Goal: Transaction & Acquisition: Purchase product/service

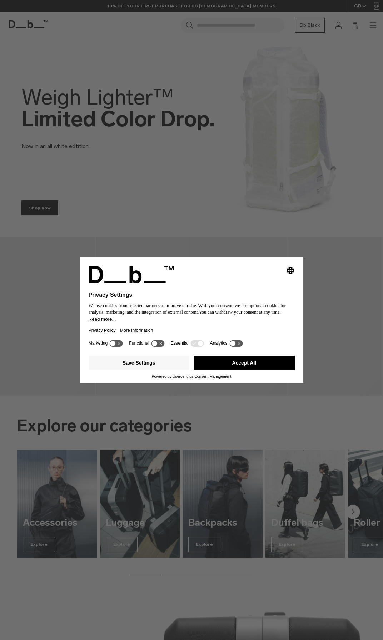
click at [286, 362] on button "Accept All" at bounding box center [243, 363] width 101 height 14
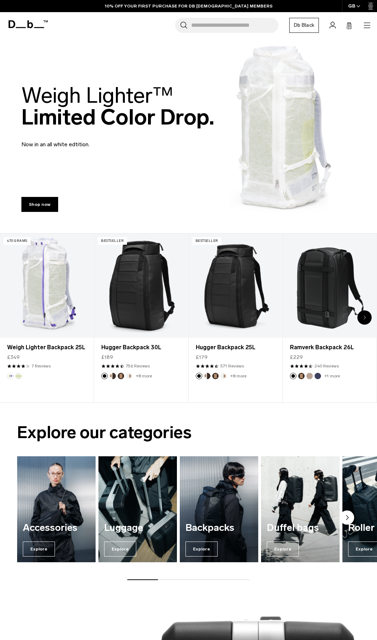
click at [363, 23] on icon "button" at bounding box center [367, 25] width 9 height 9
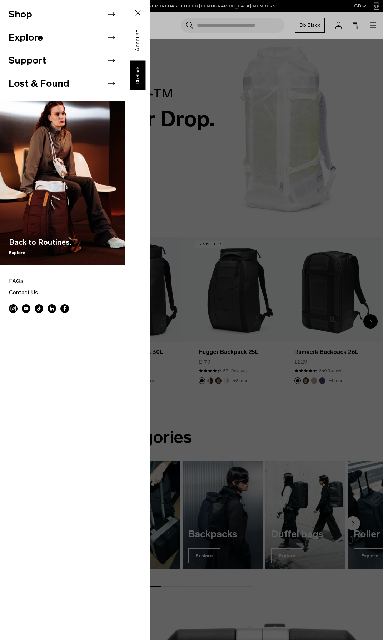
click at [72, 19] on li "Shop" at bounding box center [67, 14] width 116 height 23
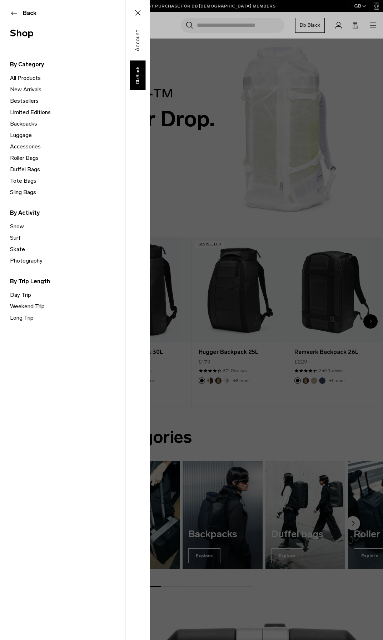
click at [26, 132] on link "Luggage" at bounding box center [67, 135] width 115 height 11
click at [26, 133] on link "Luggage" at bounding box center [67, 135] width 115 height 11
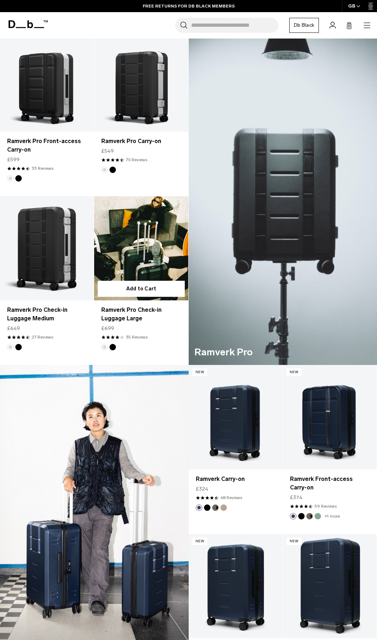
scroll to position [71, 0]
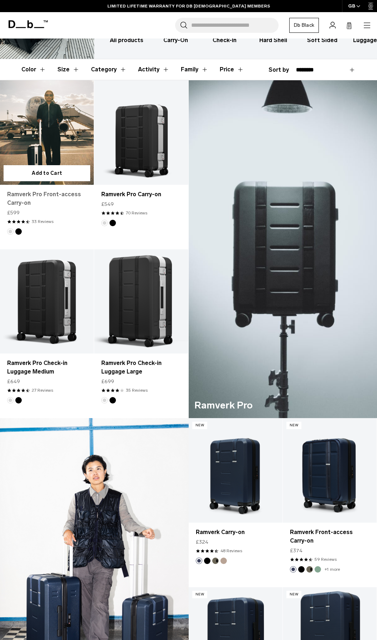
click at [59, 196] on link "Ramverk Pro Front-access Carry-on" at bounding box center [47, 198] width 80 height 17
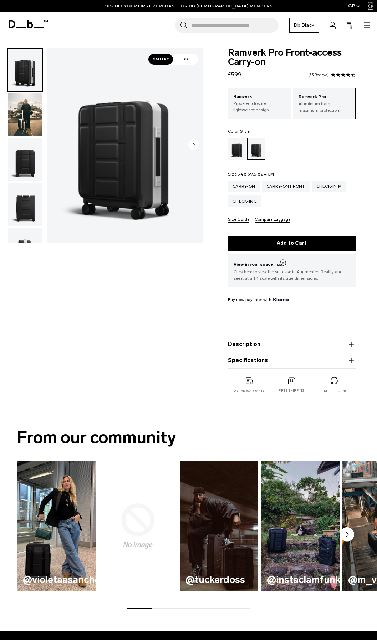
click at [7, 166] on div at bounding box center [23, 145] width 39 height 195
click at [14, 162] on img "button" at bounding box center [25, 159] width 35 height 43
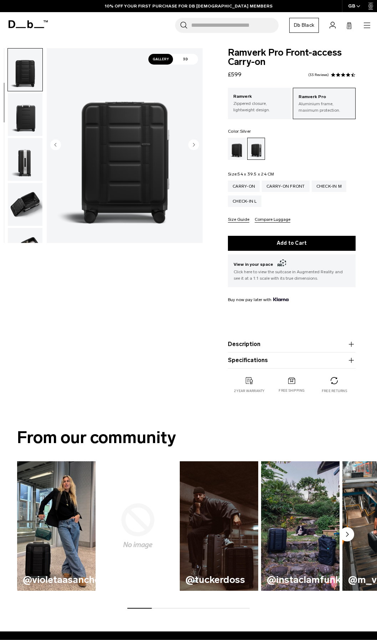
click at [19, 188] on img "button" at bounding box center [25, 204] width 35 height 43
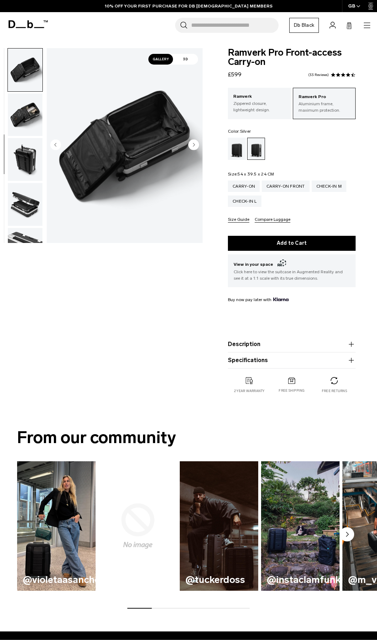
click at [19, 192] on img "button" at bounding box center [25, 204] width 35 height 43
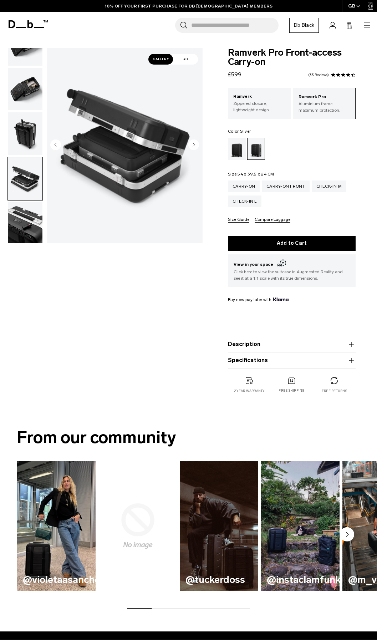
scroll to position [253, 0]
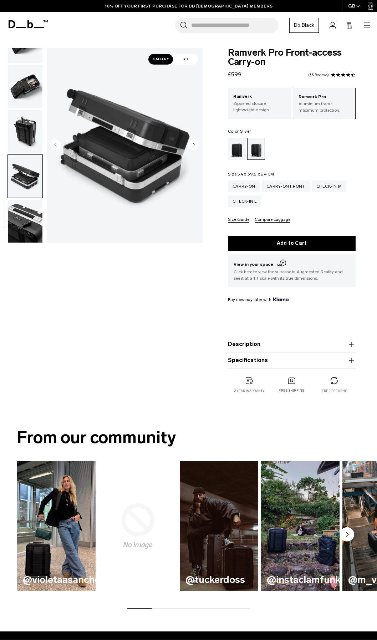
click at [31, 223] on img "button" at bounding box center [25, 221] width 35 height 43
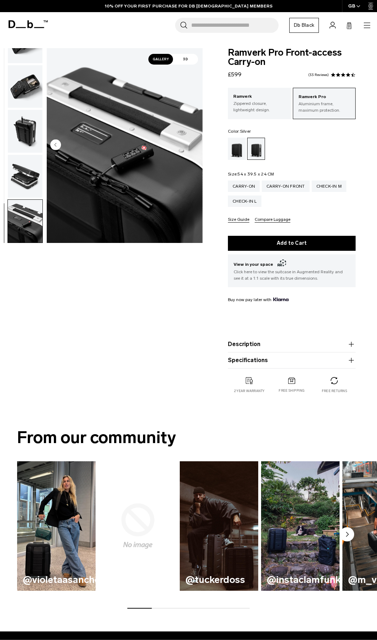
click at [23, 176] on img "button" at bounding box center [25, 176] width 35 height 43
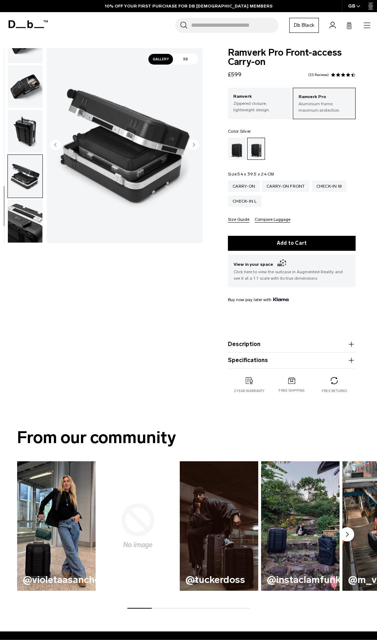
click at [21, 149] on img "button" at bounding box center [25, 131] width 35 height 43
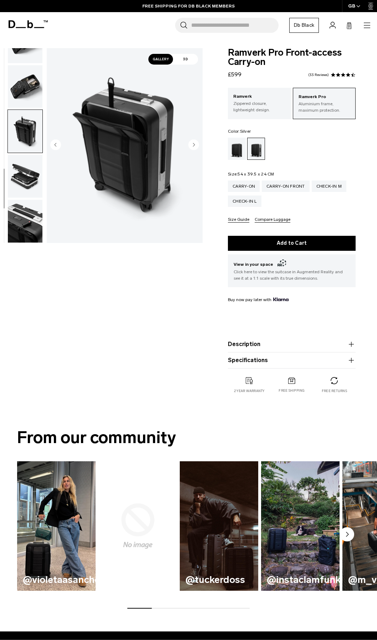
click at [14, 115] on img "button" at bounding box center [25, 131] width 35 height 43
click at [18, 81] on img "button" at bounding box center [25, 86] width 35 height 43
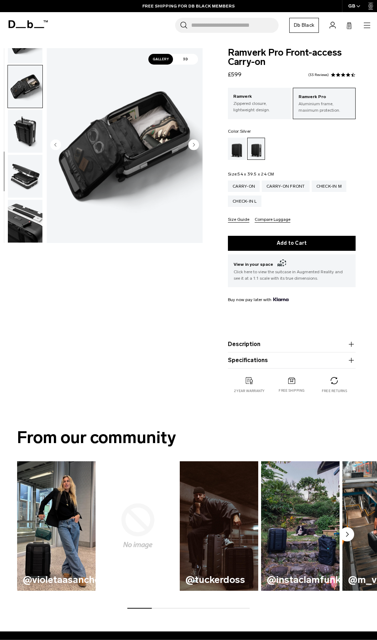
click at [28, 67] on img "button" at bounding box center [25, 86] width 35 height 43
click at [28, 64] on ul at bounding box center [24, 145] width 35 height 195
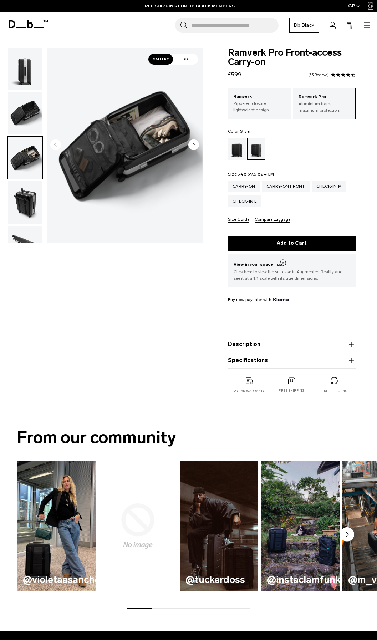
click at [27, 99] on img "button" at bounding box center [25, 113] width 35 height 43
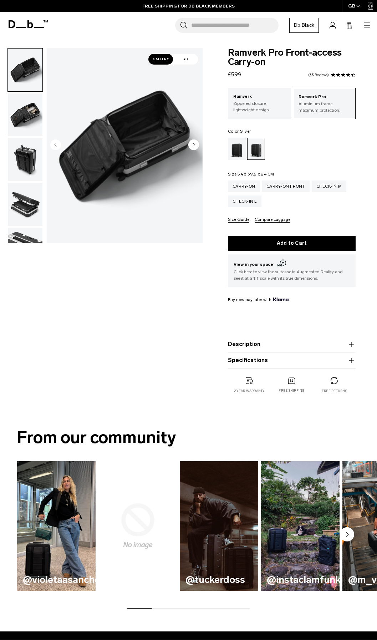
click at [29, 72] on img "button" at bounding box center [25, 70] width 35 height 43
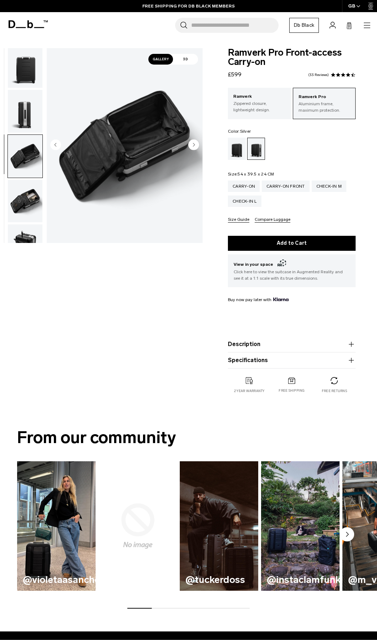
scroll to position [82, 0]
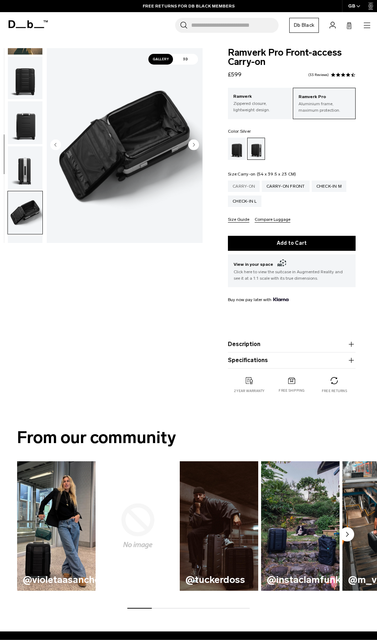
click at [250, 191] on div "Carry-on" at bounding box center [244, 186] width 32 height 11
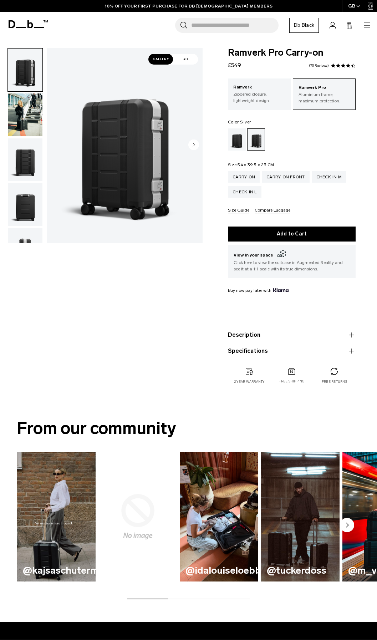
click at [259, 208] on button "Compare Luggage" at bounding box center [273, 210] width 36 height 5
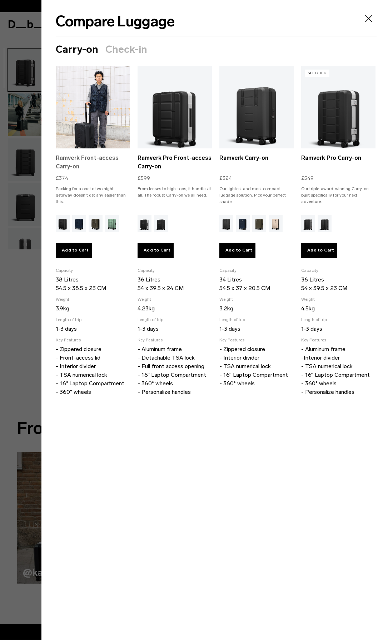
click at [70, 159] on link "Ramverk Front-access Carry-on" at bounding box center [93, 162] width 74 height 17
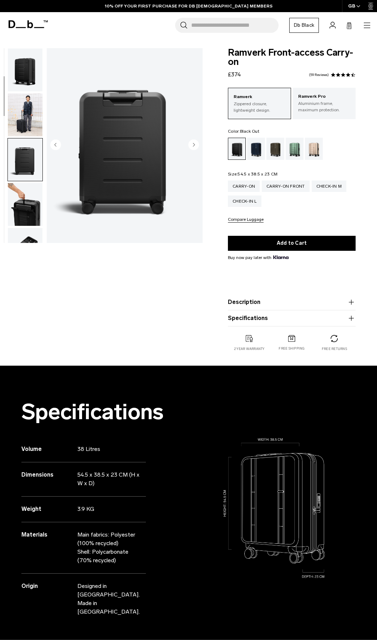
click at [12, 228] on img "button" at bounding box center [25, 249] width 35 height 43
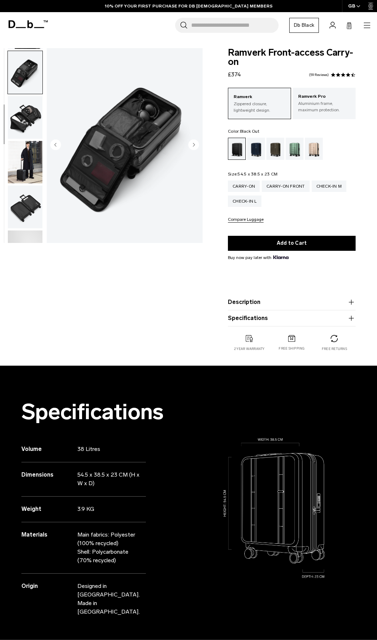
scroll to position [180, 0]
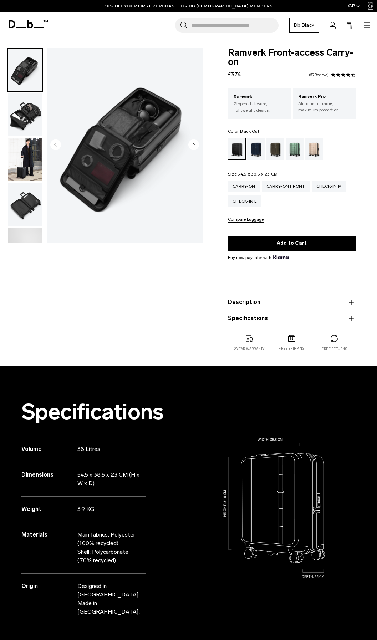
click at [19, 164] on img "button" at bounding box center [25, 159] width 35 height 43
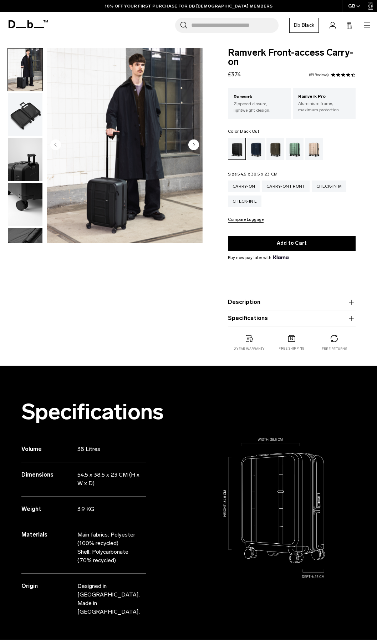
click at [16, 185] on img "button" at bounding box center [25, 204] width 35 height 43
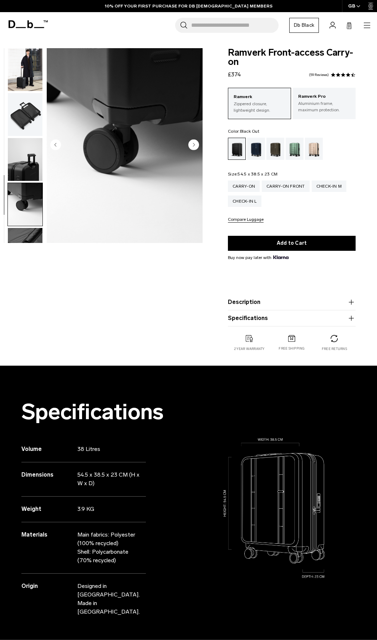
scroll to position [342, 0]
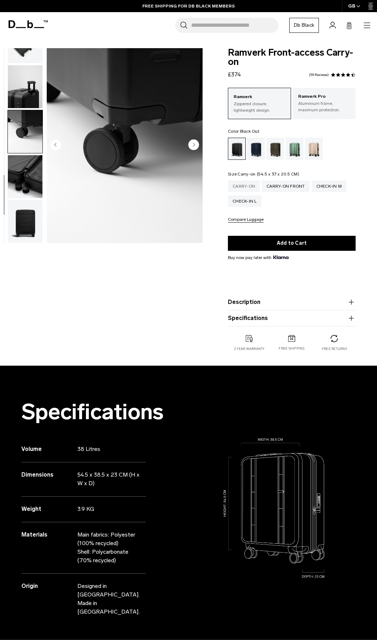
click at [244, 190] on div "Carry-on" at bounding box center [244, 186] width 32 height 11
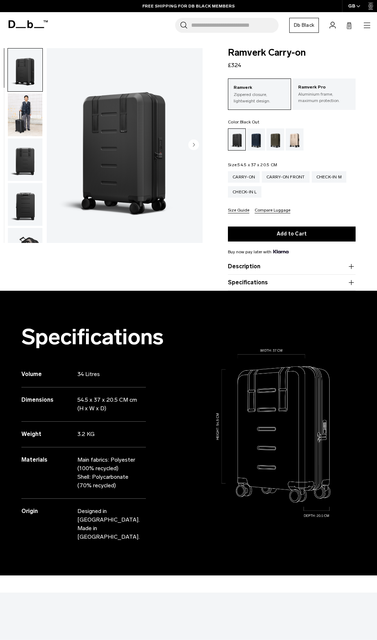
click at [243, 206] on div "Carry-on Carry-on Front Check-in M Check-in L Size Guide Compare Luggage" at bounding box center [292, 192] width 128 height 42
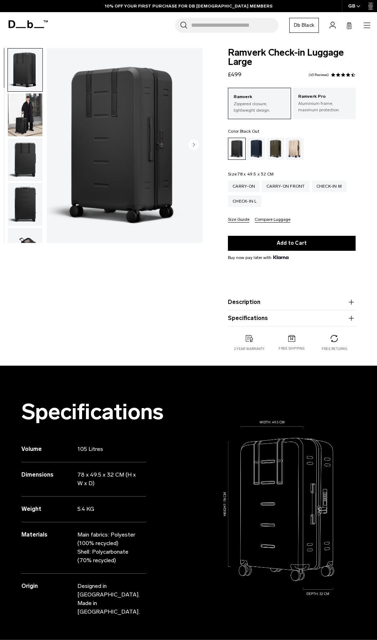
click at [198, 142] on icon "Next slide" at bounding box center [193, 145] width 11 height 11
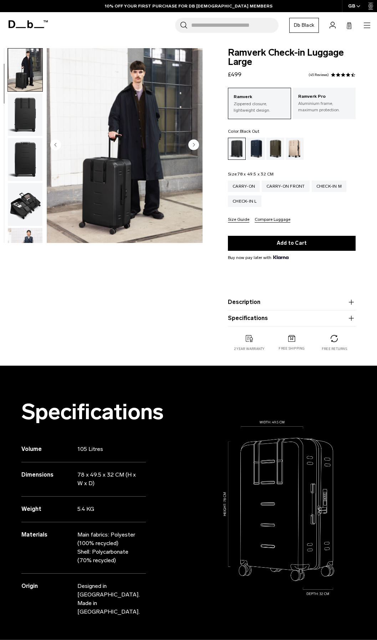
click at [192, 142] on circle "Next slide" at bounding box center [193, 145] width 11 height 11
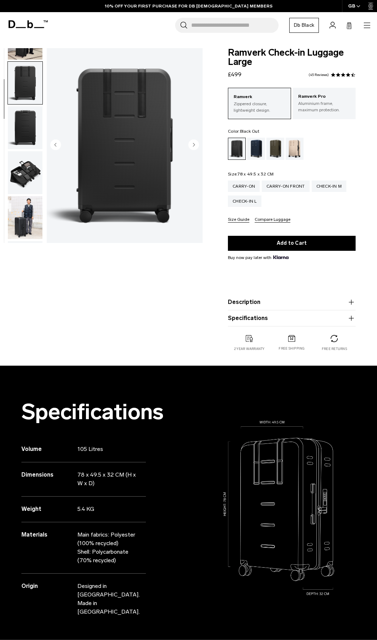
scroll to position [90, 0]
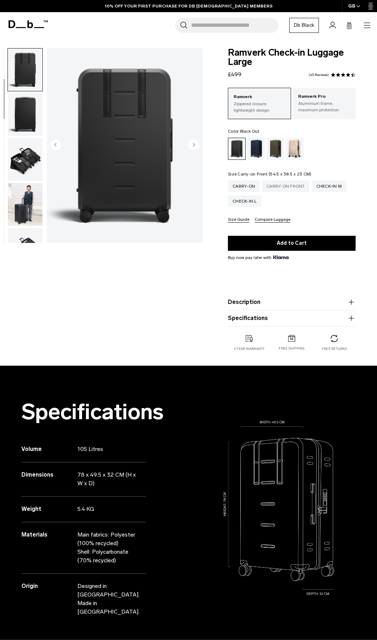
click at [283, 190] on div "Carry-on Front" at bounding box center [286, 186] width 48 height 11
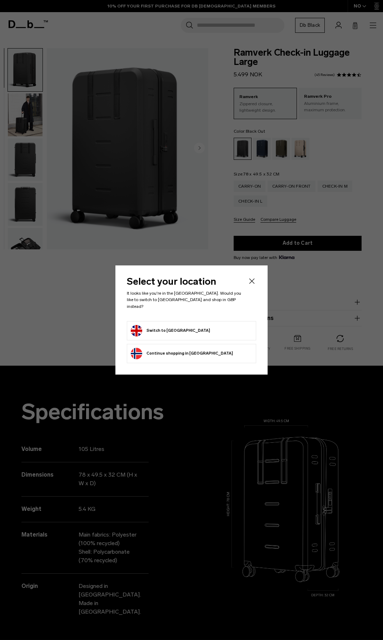
select select
select select "**********"
click at [156, 325] on button "Switch to [GEOGRAPHIC_DATA]" at bounding box center [170, 330] width 79 height 11
click at [153, 328] on button "Switch to United Kingdom" at bounding box center [170, 330] width 79 height 11
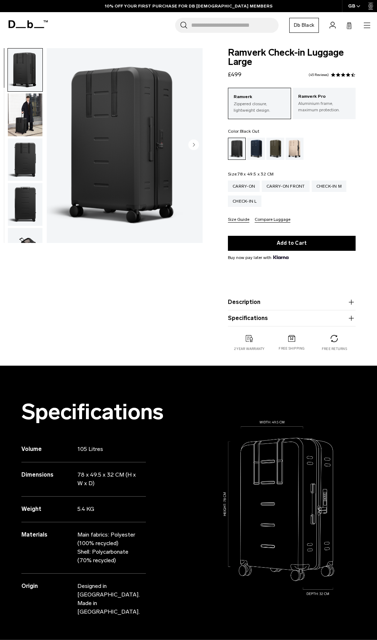
click at [368, 31] on div "Search for Bags, Luggage... Search Close Trending Products All Products Hugger …" at bounding box center [211, 25] width 319 height 15
click at [367, 29] on icon "button" at bounding box center [367, 25] width 9 height 9
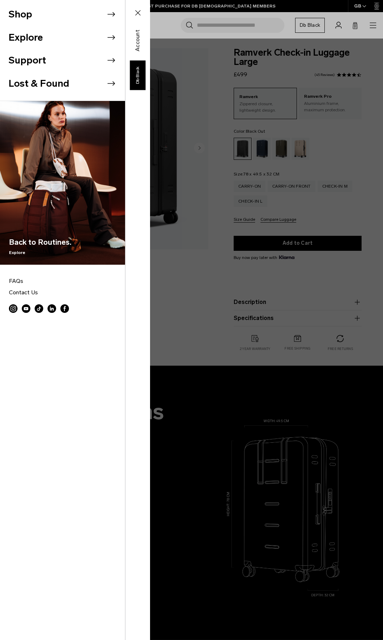
click at [39, 12] on li "Shop" at bounding box center [67, 14] width 116 height 23
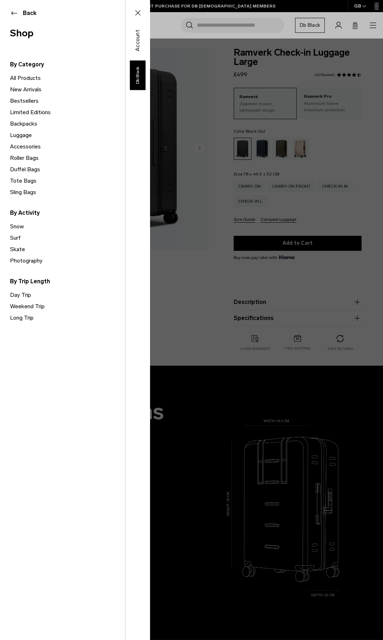
click at [30, 138] on link "Luggage" at bounding box center [67, 135] width 115 height 11
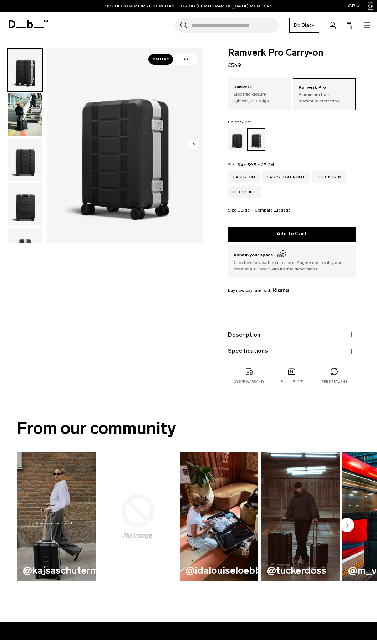
click at [235, 146] on div "Black Out" at bounding box center [237, 139] width 18 height 22
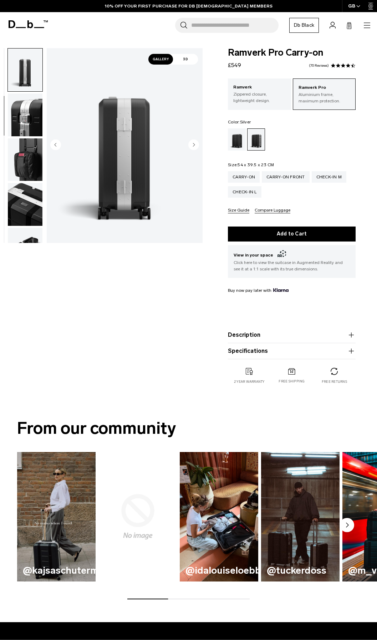
click at [23, 183] on img "button" at bounding box center [25, 204] width 35 height 43
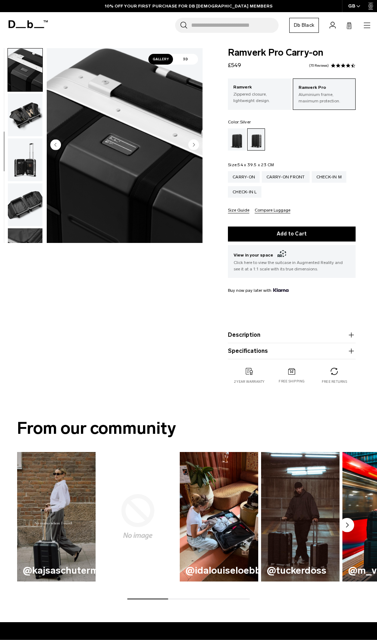
click at [18, 168] on img "button" at bounding box center [25, 159] width 35 height 43
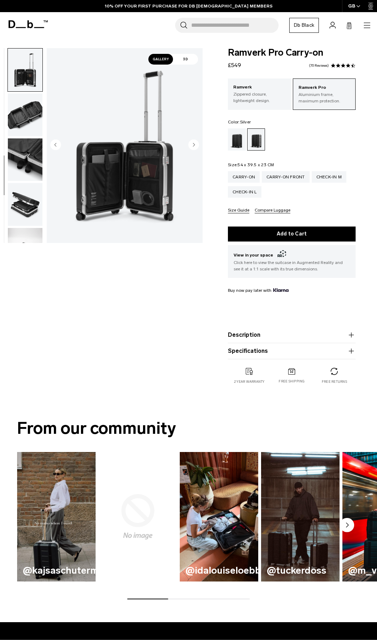
click at [25, 177] on img "button" at bounding box center [25, 159] width 35 height 43
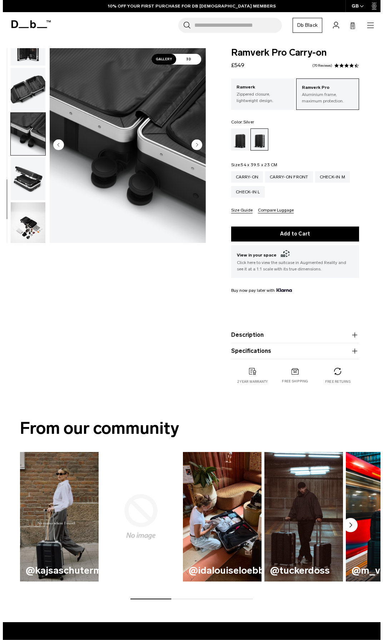
scroll to position [432, 0]
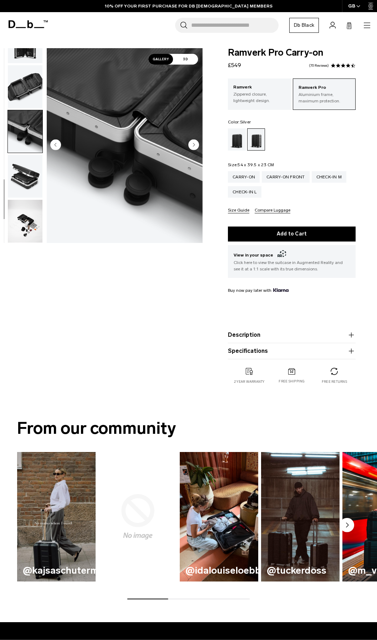
click at [26, 183] on img "button" at bounding box center [25, 176] width 35 height 43
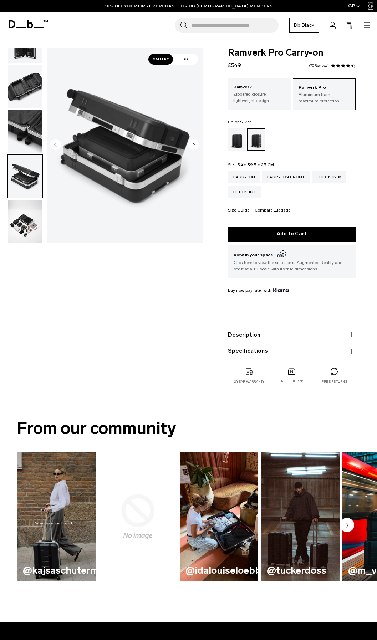
click at [27, 199] on ul at bounding box center [24, 145] width 35 height 195
click at [186, 142] on img "13 / 14" at bounding box center [125, 145] width 156 height 195
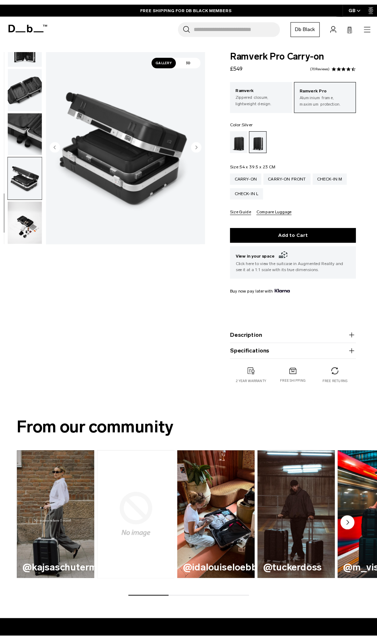
scroll to position [426, 0]
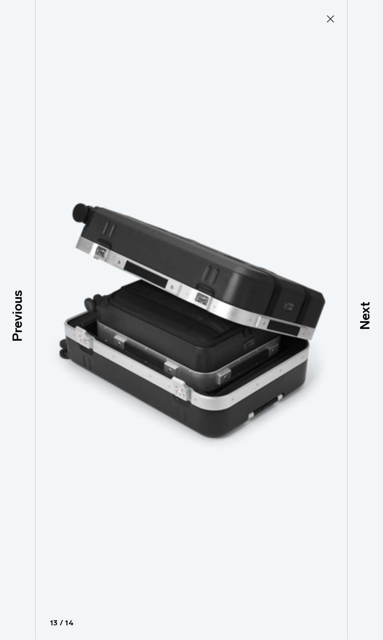
click at [329, 20] on icon at bounding box center [330, 18] width 7 height 7
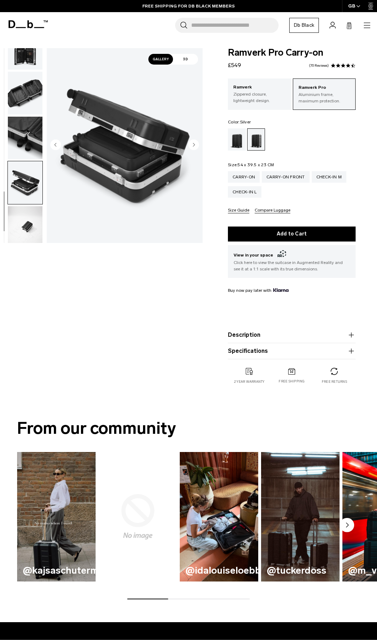
scroll to position [432, 0]
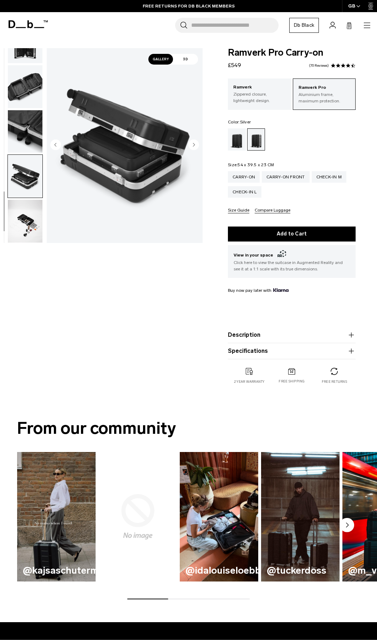
click at [28, 220] on img "button" at bounding box center [25, 221] width 35 height 43
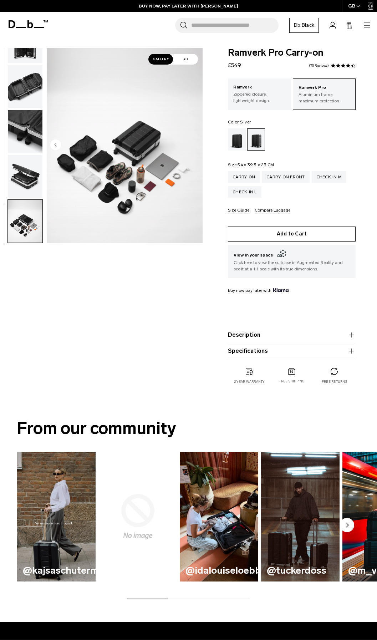
click at [280, 238] on button "Add to Cart" at bounding box center [292, 234] width 128 height 15
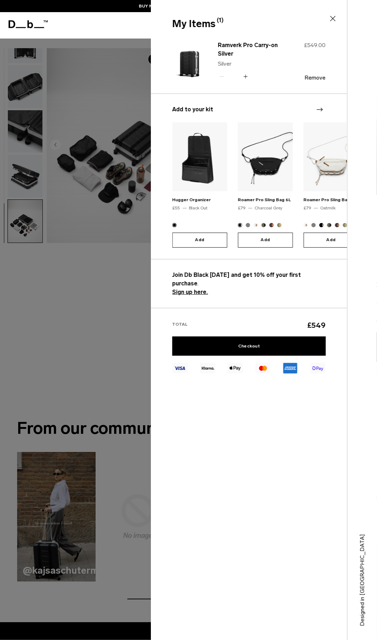
click at [90, 299] on div at bounding box center [188, 320] width 377 height 640
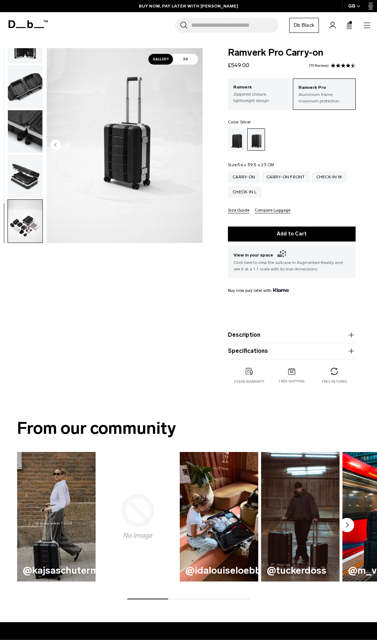
click at [29, 178] on img "button" at bounding box center [25, 176] width 35 height 43
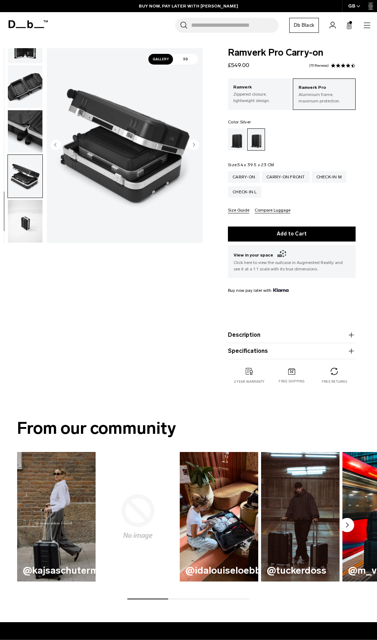
click at [21, 138] on img "button" at bounding box center [25, 131] width 35 height 43
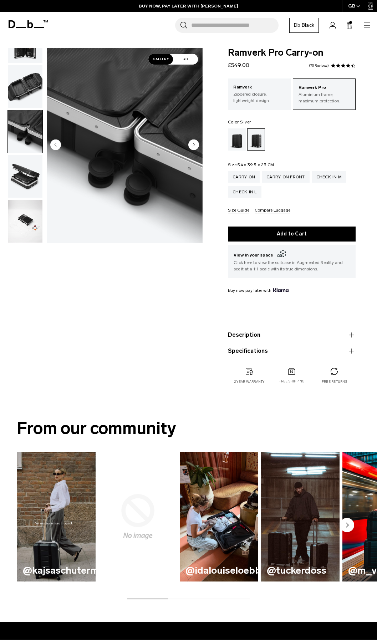
click at [25, 98] on img "button" at bounding box center [25, 86] width 35 height 43
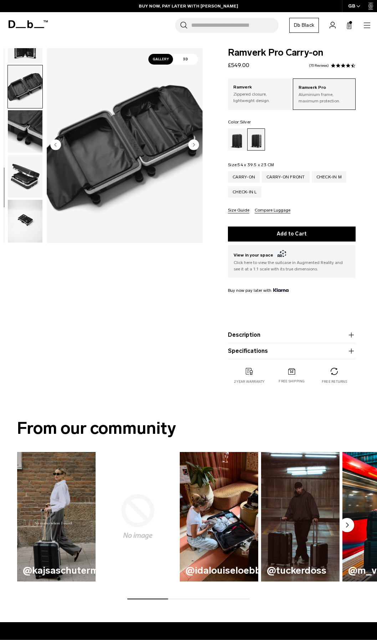
click at [16, 74] on img "button" at bounding box center [25, 86] width 35 height 43
click at [22, 64] on ul at bounding box center [24, 145] width 35 height 195
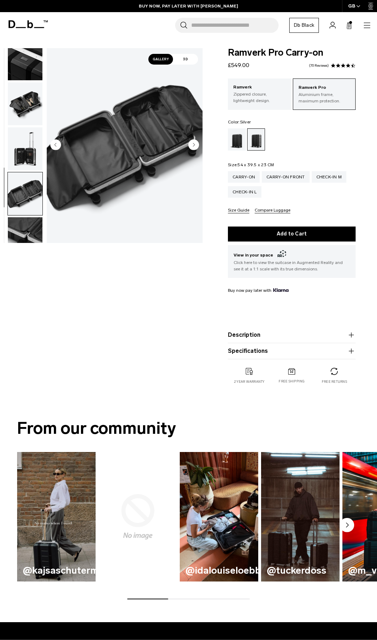
click at [36, 163] on img "button" at bounding box center [25, 148] width 35 height 43
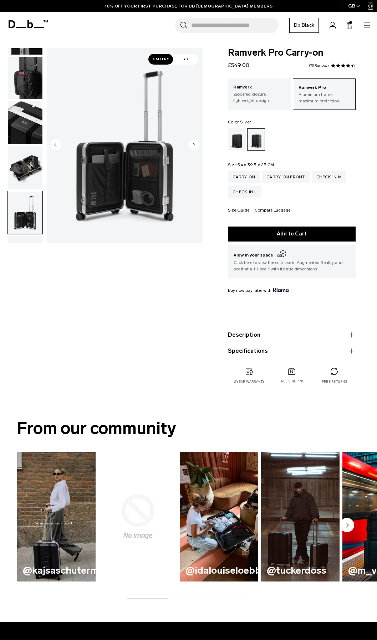
click at [34, 116] on img "button" at bounding box center [25, 122] width 35 height 43
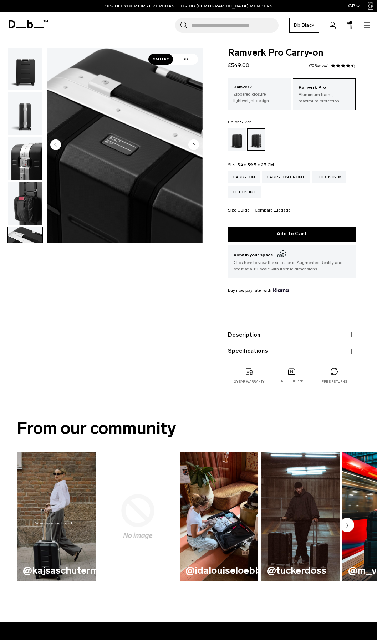
click at [35, 170] on img "button" at bounding box center [25, 158] width 35 height 43
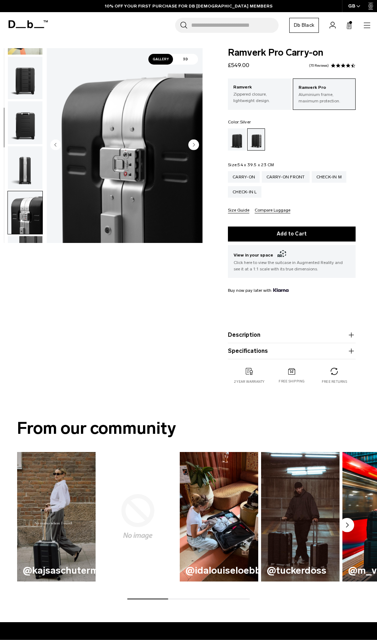
click at [16, 130] on img "button" at bounding box center [25, 122] width 35 height 43
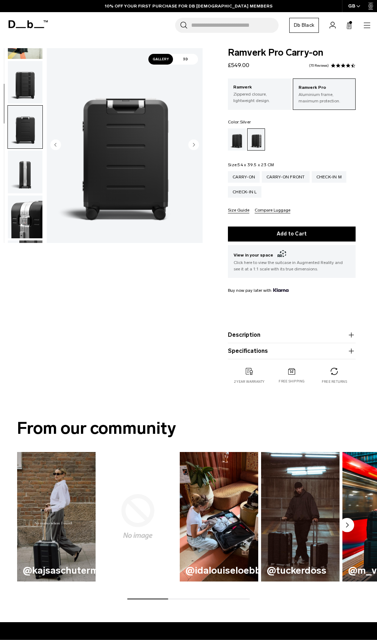
scroll to position [0, 0]
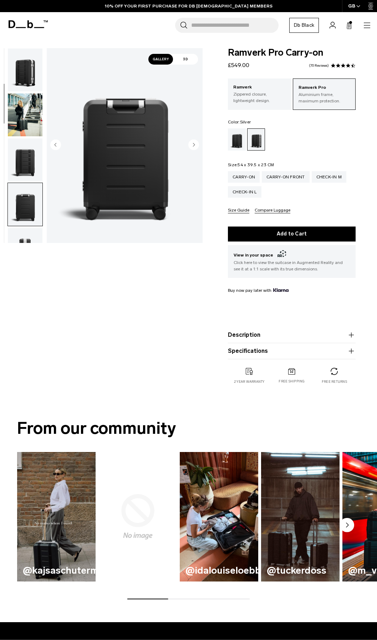
click at [17, 110] on img "button" at bounding box center [25, 115] width 35 height 43
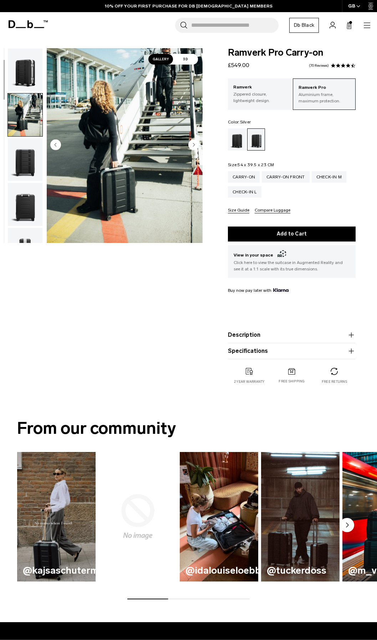
click at [31, 80] on img "button" at bounding box center [25, 70] width 35 height 43
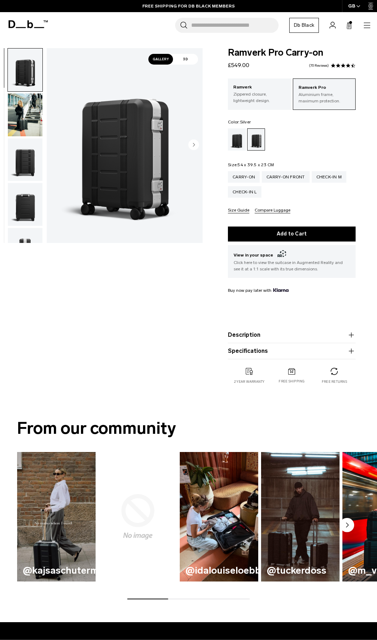
click at [191, 145] on circle "Next slide" at bounding box center [193, 145] width 11 height 11
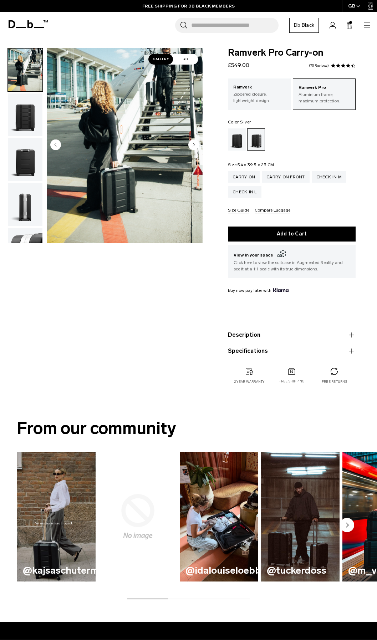
click at [191, 145] on circle "Next slide" at bounding box center [193, 145] width 11 height 11
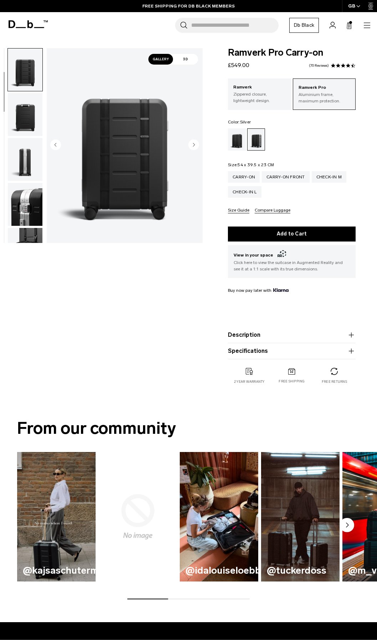
click at [191, 145] on circle "Next slide" at bounding box center [193, 145] width 11 height 11
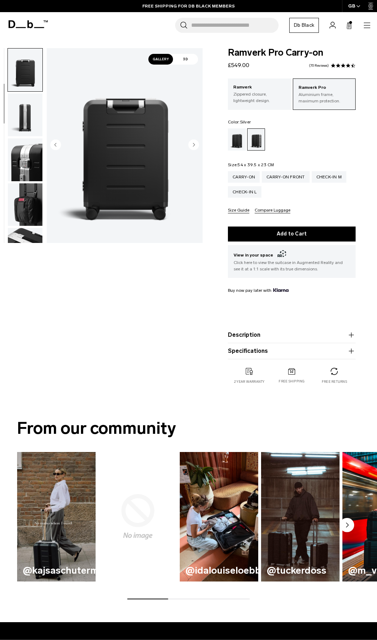
click at [191, 145] on circle "Next slide" at bounding box center [193, 145] width 11 height 11
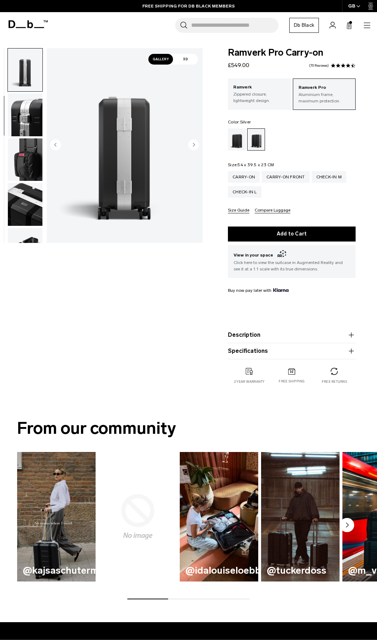
click at [191, 145] on circle "Next slide" at bounding box center [193, 145] width 11 height 11
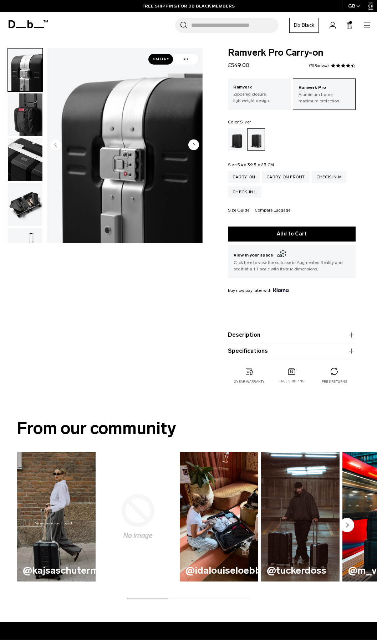
click at [191, 145] on circle "Next slide" at bounding box center [193, 145] width 11 height 11
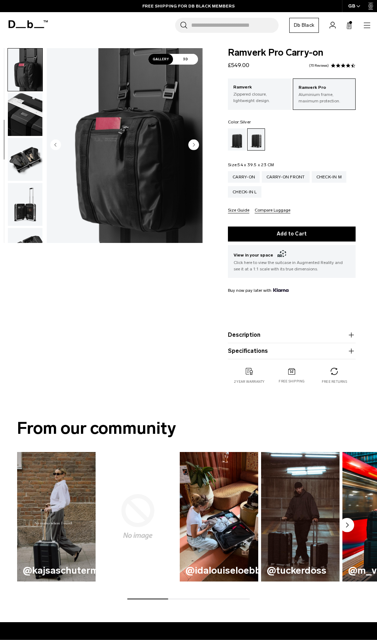
click at [191, 145] on circle "Next slide" at bounding box center [193, 145] width 11 height 11
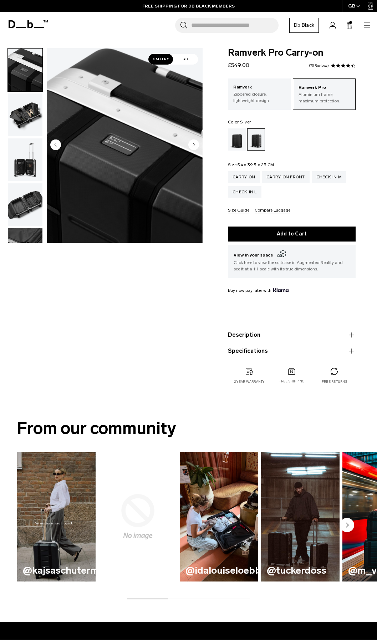
click at [191, 145] on circle "Next slide" at bounding box center [193, 145] width 11 height 11
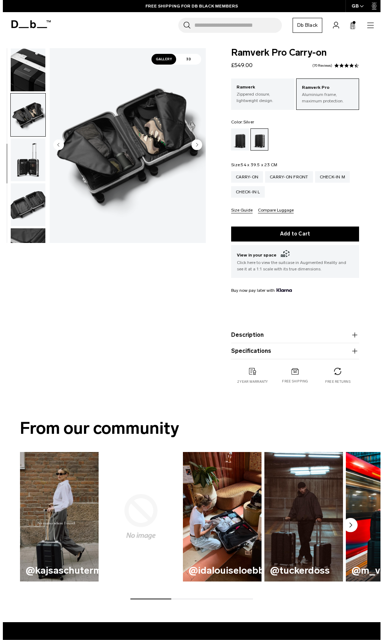
scroll to position [359, 0]
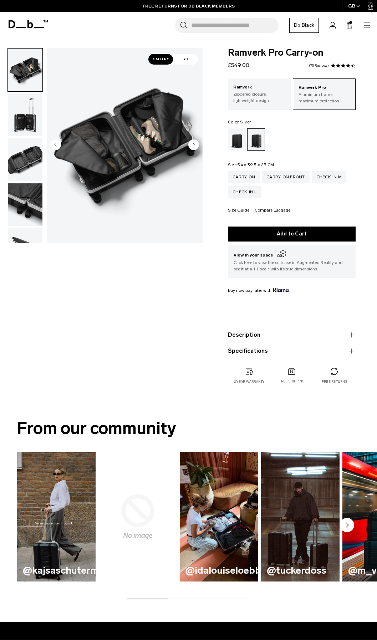
click at [364, 23] on icon "button" at bounding box center [367, 25] width 9 height 9
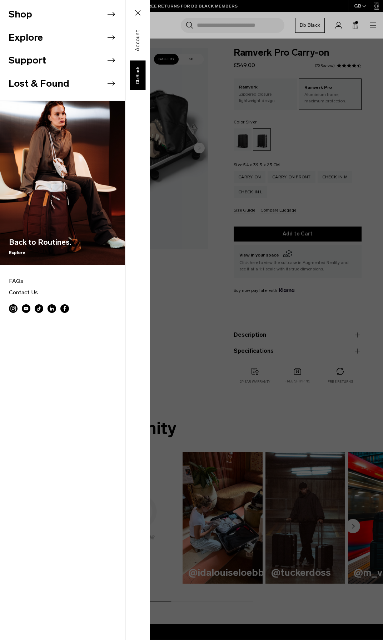
click at [106, 17] on icon at bounding box center [111, 14] width 11 height 11
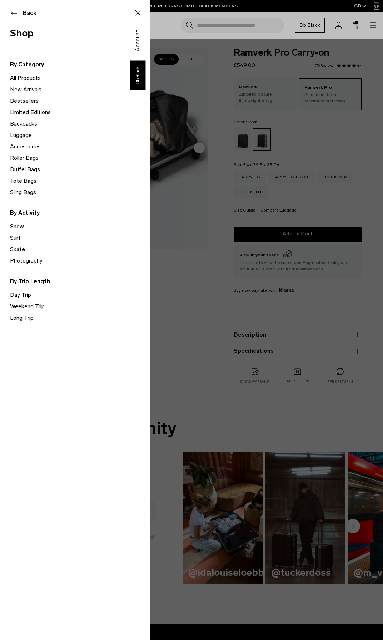
click at [28, 123] on link "Backpacks" at bounding box center [67, 123] width 115 height 11
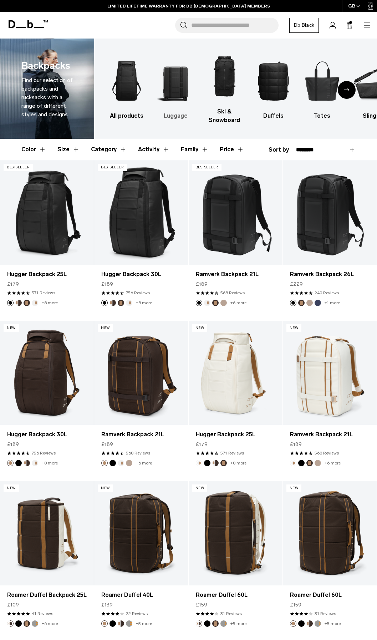
click at [178, 104] on img "2 / 10" at bounding box center [175, 81] width 36 height 55
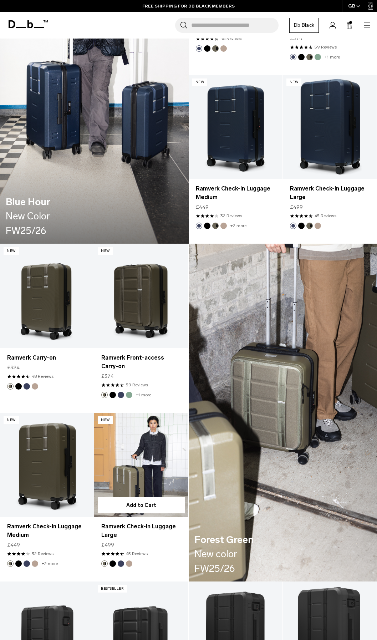
scroll to position [607, 0]
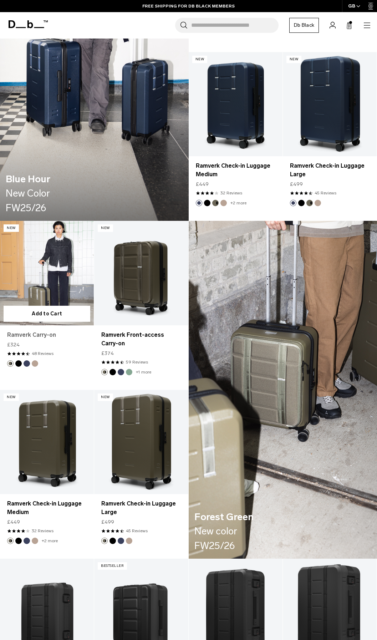
click at [51, 335] on link "Ramverk Carry-on" at bounding box center [47, 335] width 80 height 9
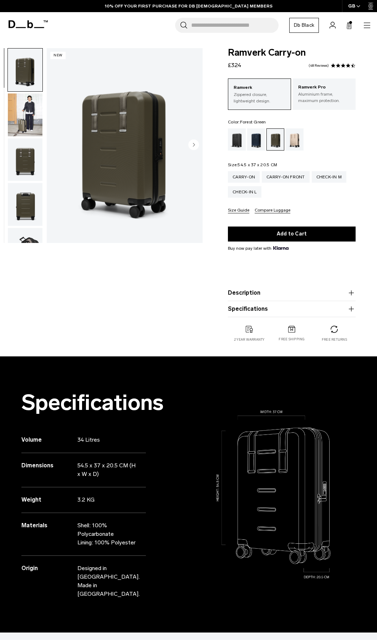
click at [236, 209] on button "Size Guide" at bounding box center [238, 210] width 21 height 5
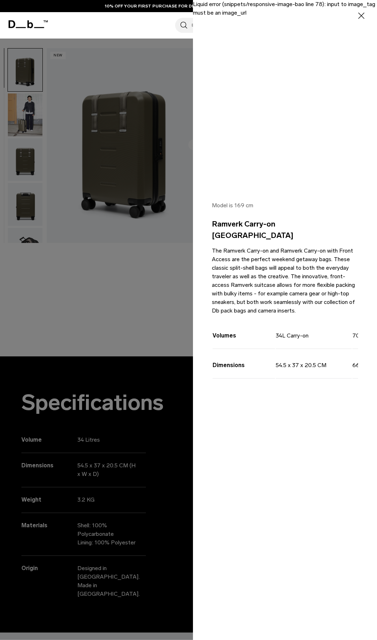
click at [144, 301] on div at bounding box center [188, 320] width 377 height 640
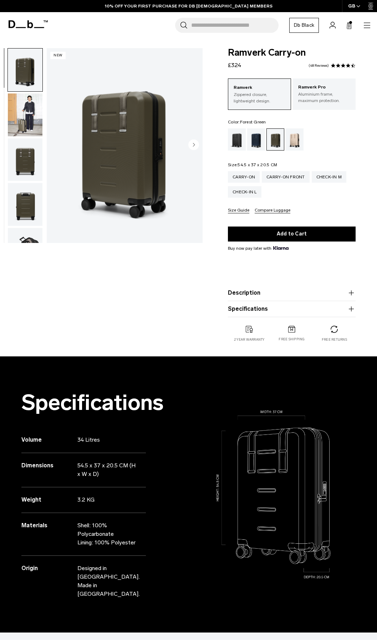
click at [260, 211] on button "Compare Luggage" at bounding box center [273, 210] width 36 height 5
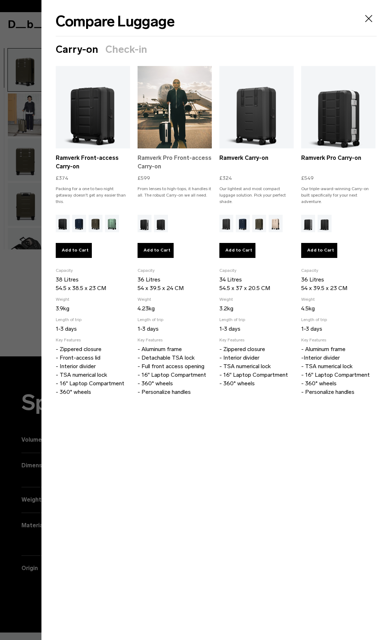
click at [165, 161] on link "Ramverk Pro Front-access Carry-on" at bounding box center [174, 162] width 74 height 17
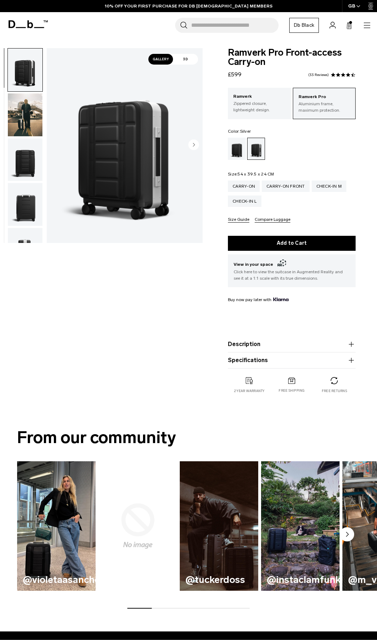
click at [14, 168] on img "button" at bounding box center [25, 159] width 35 height 43
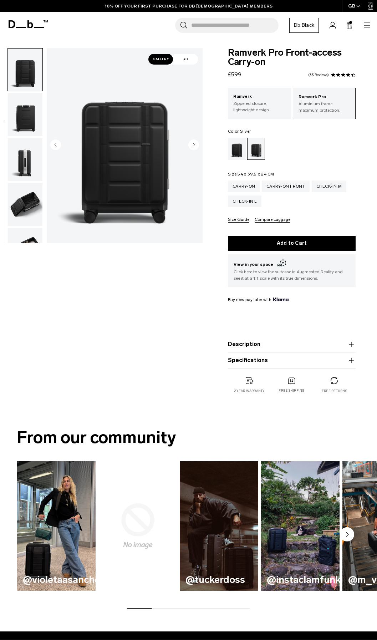
click at [24, 185] on img "button" at bounding box center [25, 204] width 35 height 43
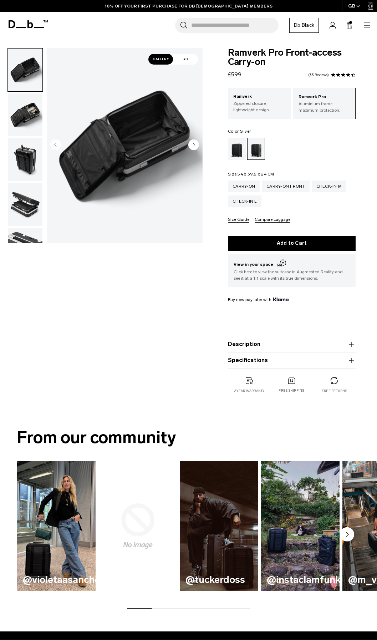
click at [29, 199] on img "button" at bounding box center [25, 204] width 35 height 43
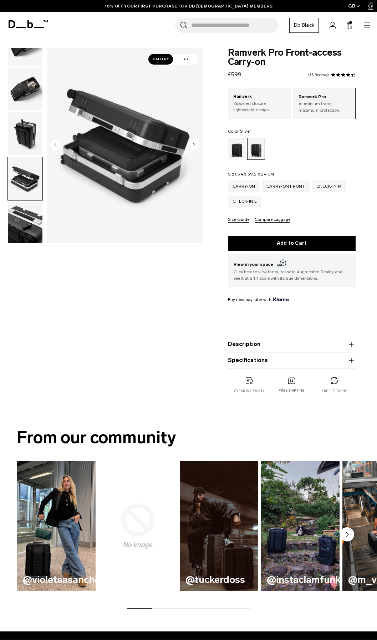
scroll to position [253, 0]
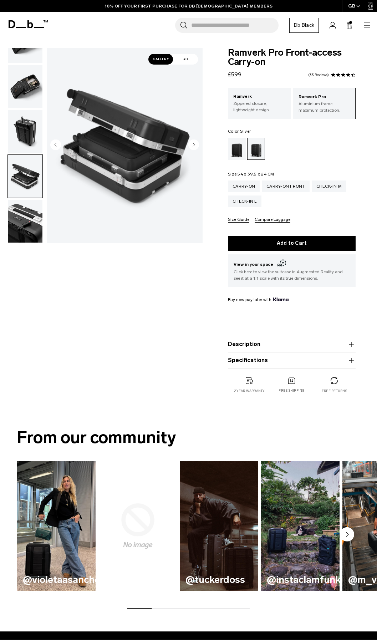
click at [26, 211] on img "button" at bounding box center [25, 221] width 35 height 43
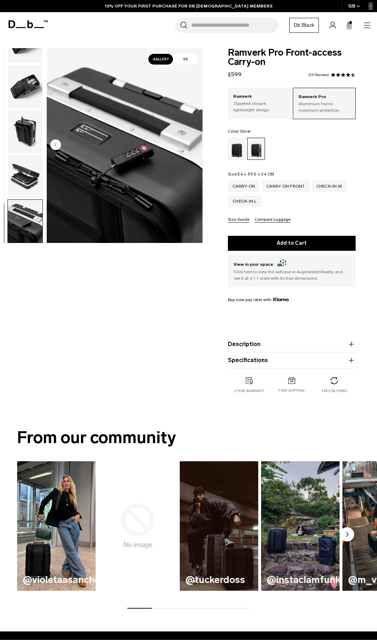
scroll to position [0, 0]
click at [26, 225] on img "button" at bounding box center [25, 221] width 35 height 43
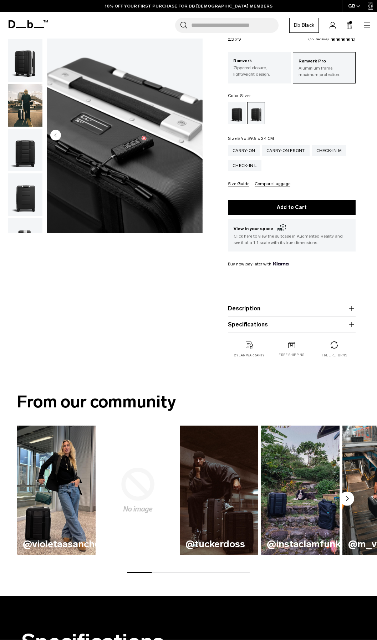
click at [15, 115] on img "button" at bounding box center [25, 105] width 35 height 43
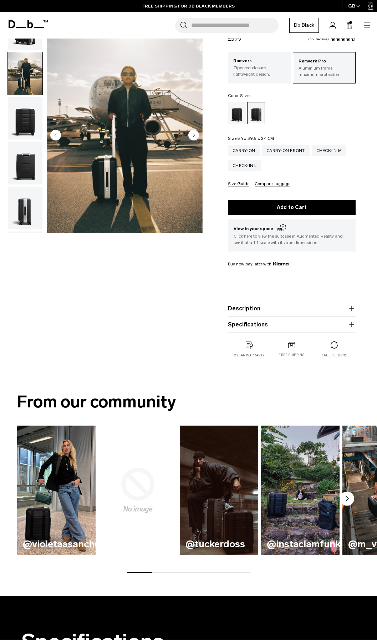
scroll to position [45, 0]
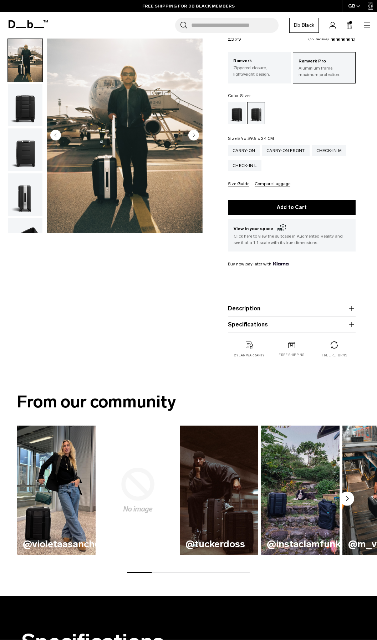
click at [30, 191] on img "button" at bounding box center [25, 194] width 35 height 43
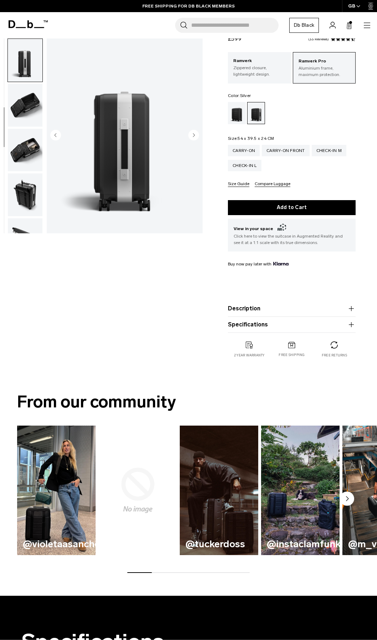
click at [32, 206] on img "button" at bounding box center [25, 194] width 35 height 43
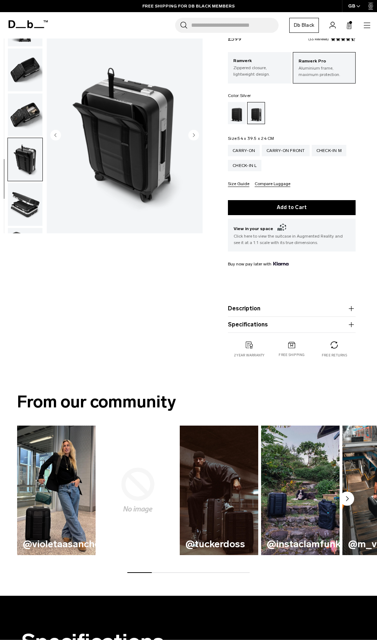
scroll to position [253, 0]
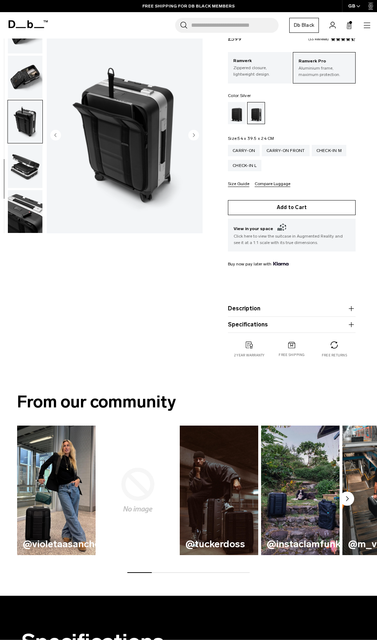
click at [290, 203] on button "Add to Cart" at bounding box center [292, 207] width 128 height 15
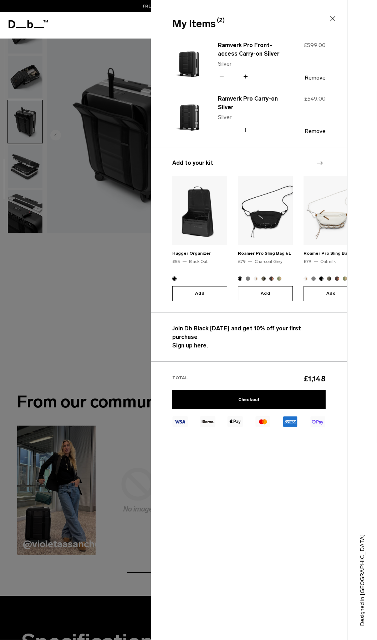
click at [232, 133] on input "*" at bounding box center [234, 130] width 16 height 9
click at [305, 131] on button "Remove" at bounding box center [315, 131] width 21 height 6
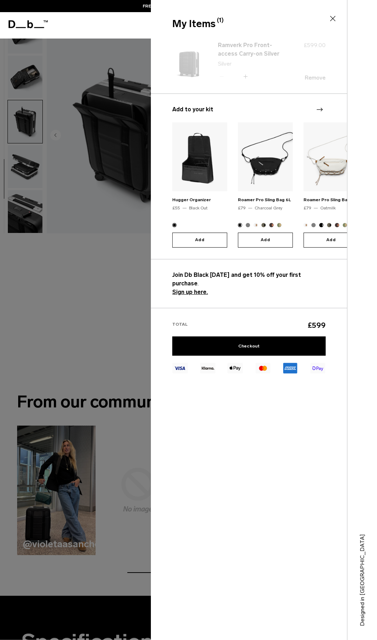
click at [331, 19] on icon at bounding box center [333, 18] width 9 height 9
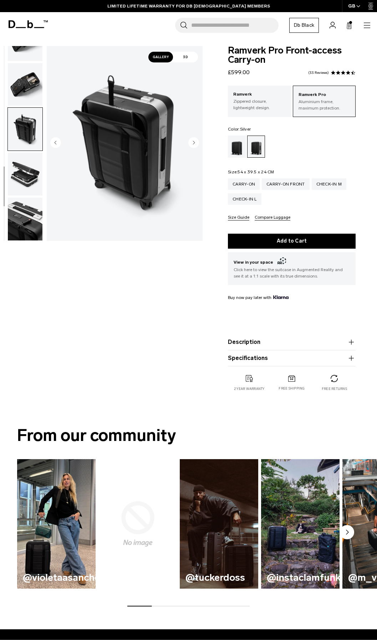
scroll to position [0, 0]
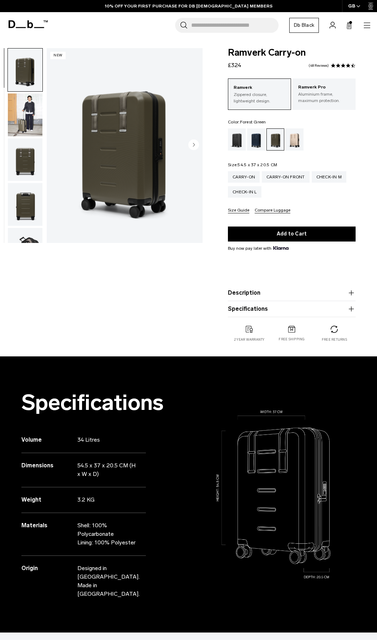
click at [186, 142] on img "1 / 11" at bounding box center [125, 145] width 156 height 195
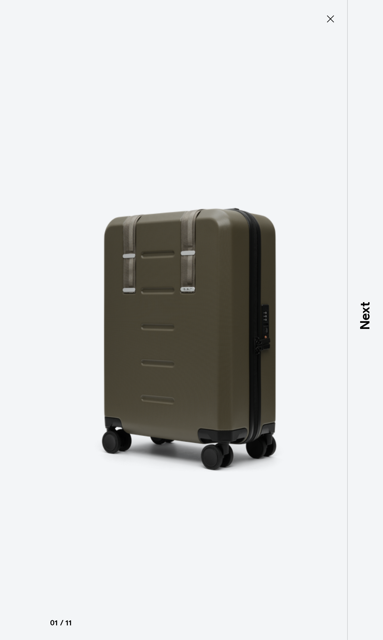
click at [264, 120] on img at bounding box center [191, 320] width 321 height 640
click at [331, 16] on icon at bounding box center [329, 18] width 11 height 11
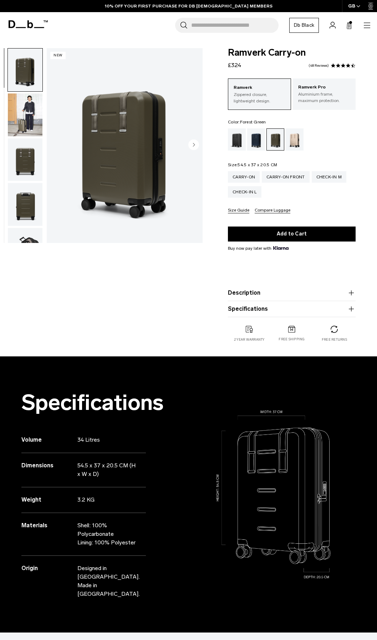
click at [362, 21] on div "Search for Bags, Luggage... Search Close Trending Products All Products Hugger …" at bounding box center [211, 25] width 319 height 15
click at [360, 27] on div "Search for Bags, Luggage... Search Close Trending Products All Products Hugger …" at bounding box center [211, 25] width 319 height 15
click at [368, 27] on icon "button" at bounding box center [367, 27] width 6 height 0
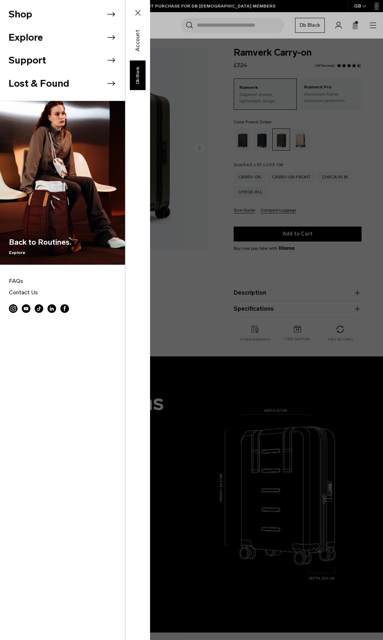
click at [106, 19] on icon at bounding box center [111, 14] width 11 height 11
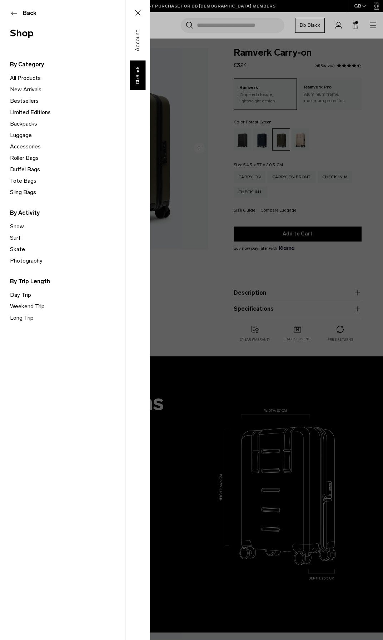
click at [18, 136] on link "Luggage" at bounding box center [67, 135] width 115 height 11
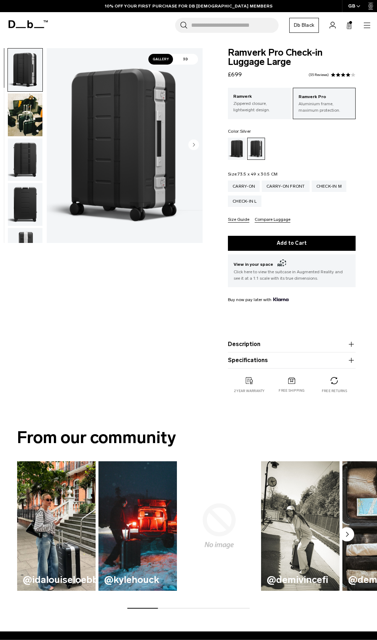
click at [257, 223] on form "Ramverk Pro Check-in Luggage Large £699 4.1 star rating 35 Reviews Ramverk Pro …" at bounding box center [292, 208] width 128 height 320
click at [257, 219] on button "Compare Luggage" at bounding box center [273, 219] width 36 height 5
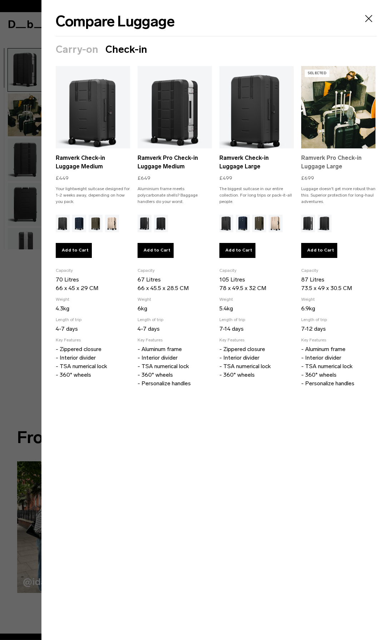
click at [306, 165] on link "Ramverk Pro Check-in Luggage Large" at bounding box center [338, 162] width 74 height 17
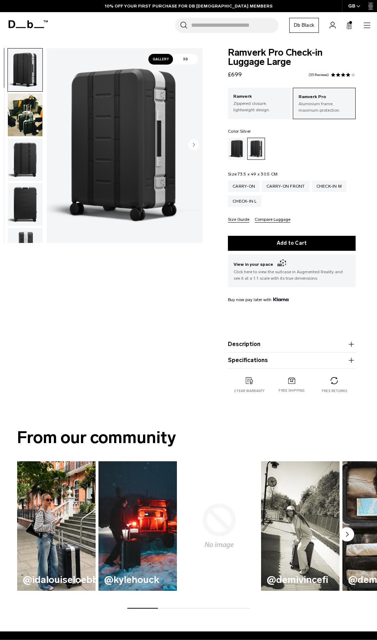
click at [259, 218] on button "Compare Luggage" at bounding box center [273, 219] width 36 height 5
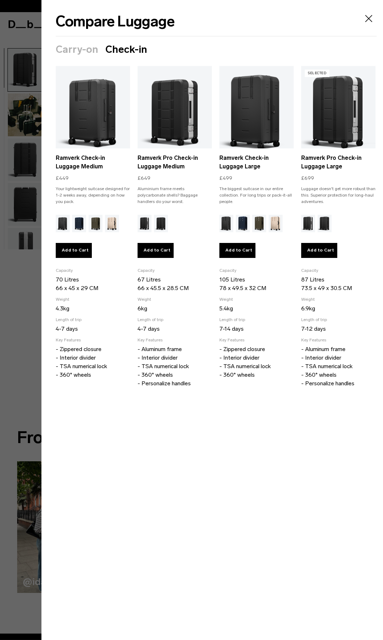
click at [377, 19] on div "Compare Luggage Carry-on Check-in Selected Ramverk Front-access [GEOGRAPHIC_DAT…" at bounding box center [211, 320] width 341 height 640
click at [368, 17] on icon "Close" at bounding box center [368, 18] width 11 height 11
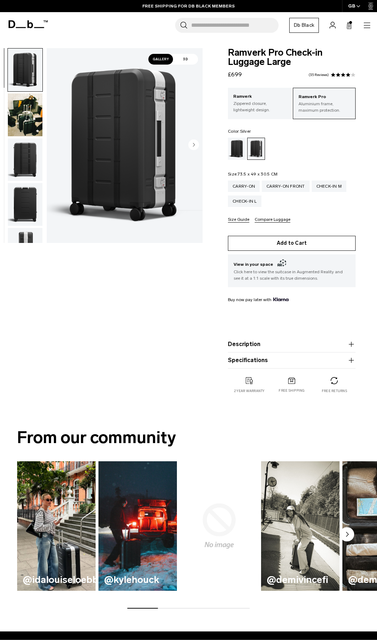
click at [251, 243] on button "Add to Cart" at bounding box center [292, 243] width 128 height 15
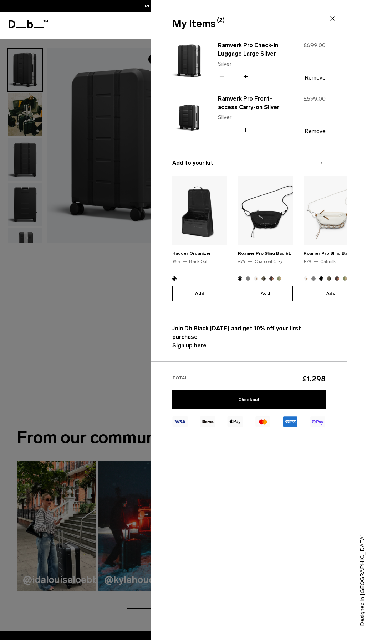
click at [136, 178] on div at bounding box center [188, 320] width 377 height 640
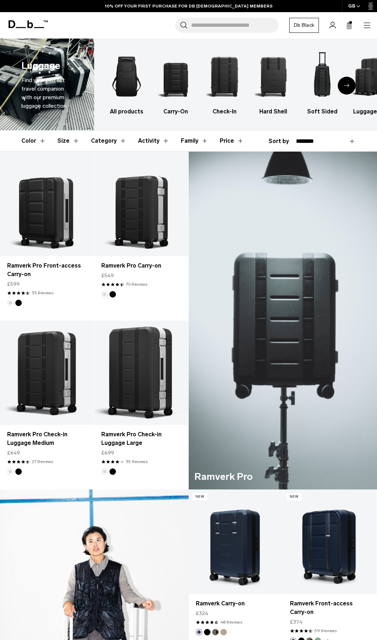
click at [54, 139] on header "Color Size Category Activity Family Price" at bounding box center [188, 141] width 334 height 21
click at [58, 139] on button "Size" at bounding box center [68, 141] width 22 height 21
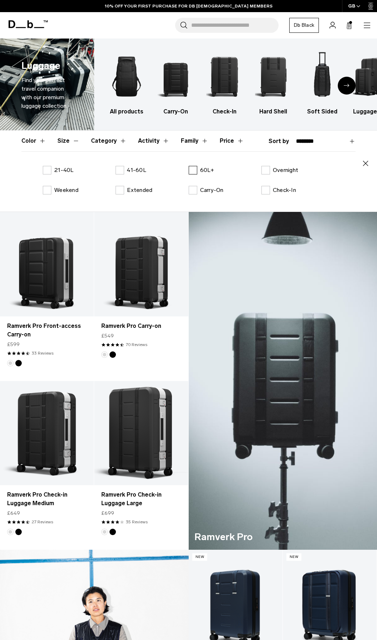
click at [195, 173] on label "60L+" at bounding box center [202, 170] width 26 height 9
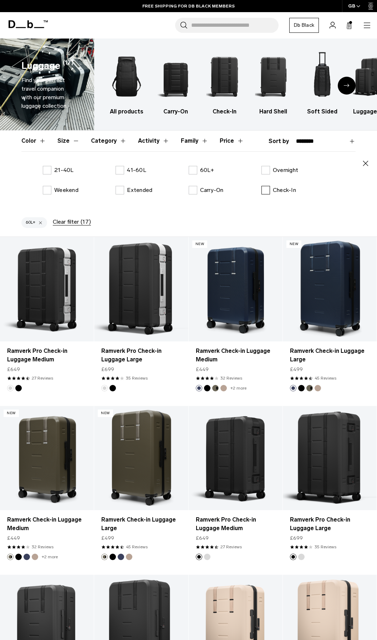
click at [264, 191] on label "Check-In" at bounding box center [279, 190] width 35 height 9
click at [368, 166] on icon "button" at bounding box center [366, 163] width 9 height 9
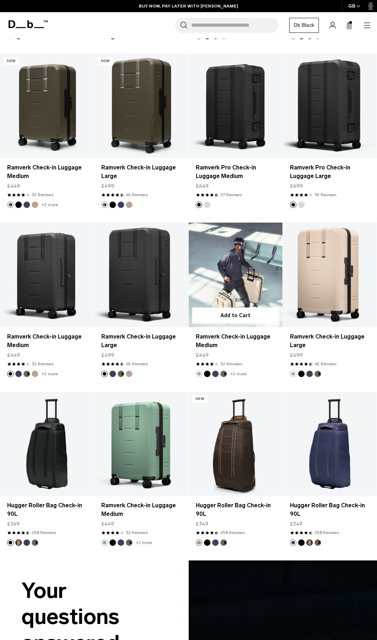
scroll to position [321, 0]
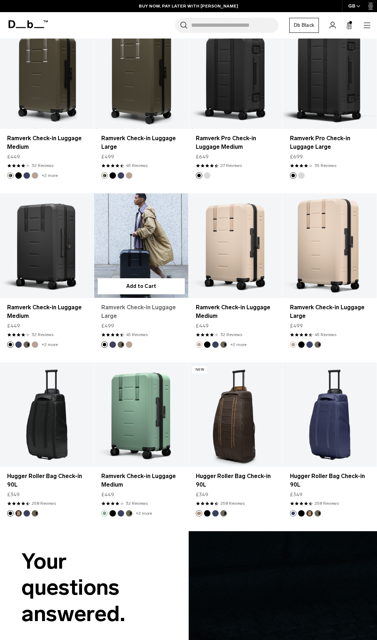
click at [136, 310] on link "Ramverk Check-in Luggage Large" at bounding box center [141, 311] width 80 height 17
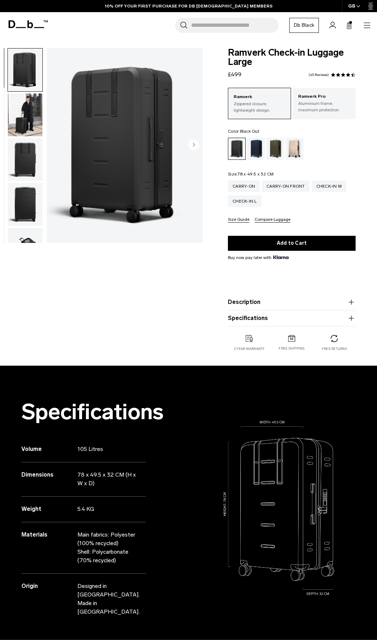
click at [242, 221] on button "Size Guide" at bounding box center [238, 219] width 21 height 5
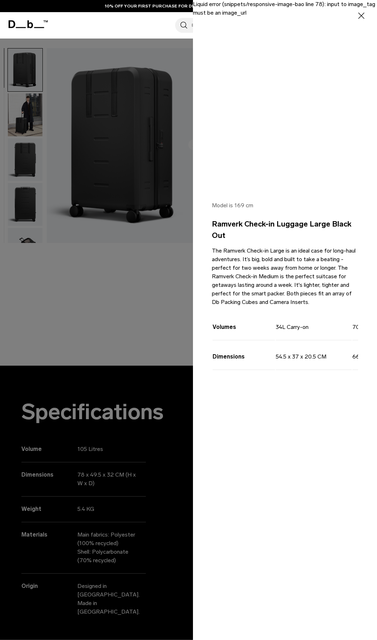
click at [183, 251] on div at bounding box center [188, 320] width 377 height 640
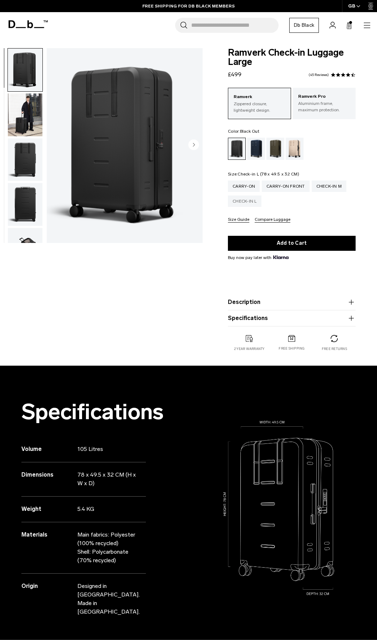
click at [254, 203] on div "Check-in L" at bounding box center [245, 201] width 34 height 11
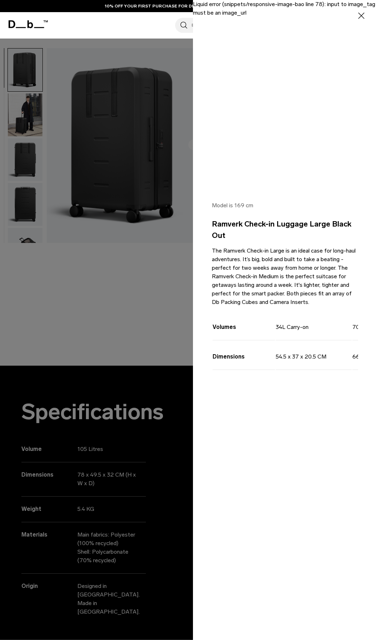
drag, startPoint x: 270, startPoint y: 389, endPoint x: 300, endPoint y: 386, distance: 30.8
click at [300, 386] on div "Volumes 34L Carry-on 70L Check-in Medium 105L Check-in Large Dimensions 54.5 x …" at bounding box center [285, 349] width 146 height 77
drag, startPoint x: 293, startPoint y: 389, endPoint x: 316, endPoint y: 386, distance: 23.7
click at [316, 386] on div "Volumes 34L Carry-on 70L Check-in Medium 105L Check-in Large Dimensions 54.5 x …" at bounding box center [285, 349] width 146 height 77
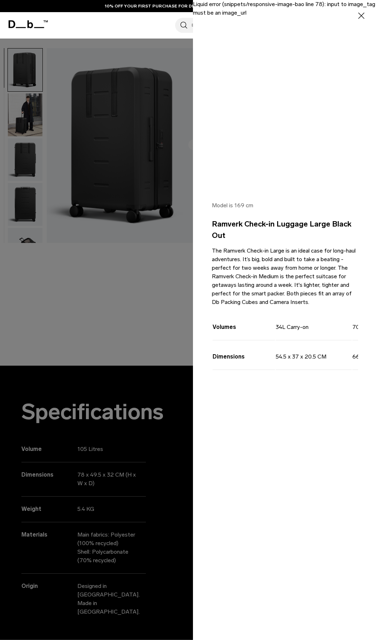
drag, startPoint x: 316, startPoint y: 353, endPoint x: 209, endPoint y: 317, distance: 112.1
click at [211, 318] on div "Model is 169 cm Ramverk Check-in Luggage Large Black Out The Ramverk Check-in L…" at bounding box center [285, 298] width 184 height 229
drag, startPoint x: 209, startPoint y: 317, endPoint x: 153, endPoint y: 323, distance: 56.7
click at [153, 324] on div at bounding box center [188, 320] width 377 height 640
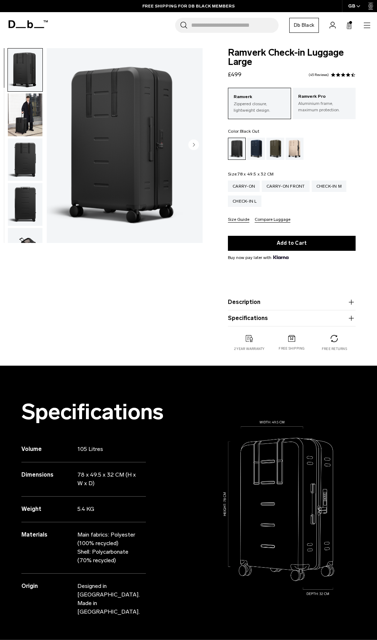
click at [264, 217] on div "Carry-on Carry-on Front Check-in M Check-in L Size Guide Compare Luggage" at bounding box center [292, 202] width 128 height 42
click at [263, 222] on button "Compare Luggage" at bounding box center [273, 219] width 36 height 5
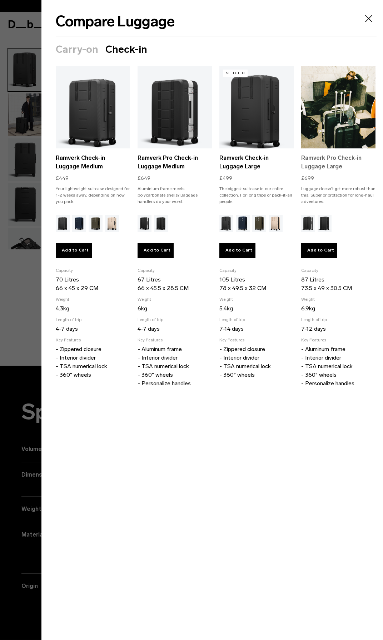
click at [315, 168] on link "Ramverk Pro Check-in Luggage Large" at bounding box center [338, 162] width 74 height 17
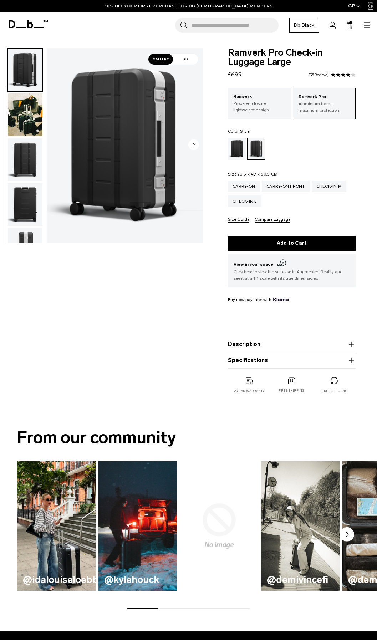
click at [186, 146] on img "1 / 12" at bounding box center [125, 145] width 156 height 195
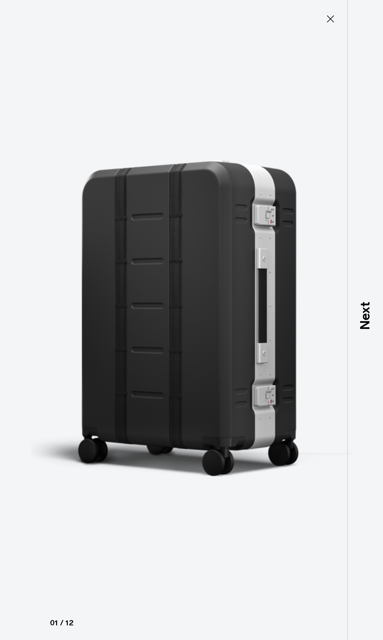
click at [190, 146] on img at bounding box center [191, 320] width 321 height 640
click at [329, 20] on icon at bounding box center [330, 18] width 7 height 7
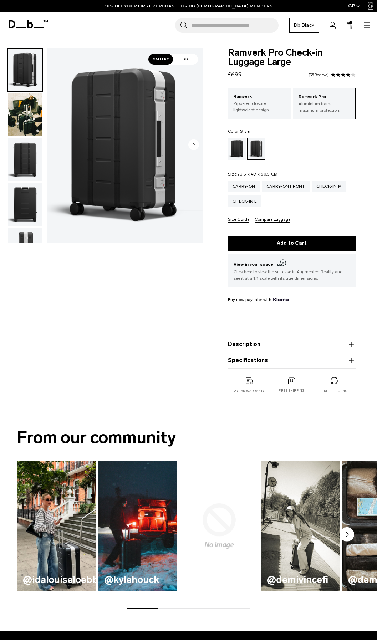
click at [193, 149] on circle "Next slide" at bounding box center [193, 145] width 11 height 11
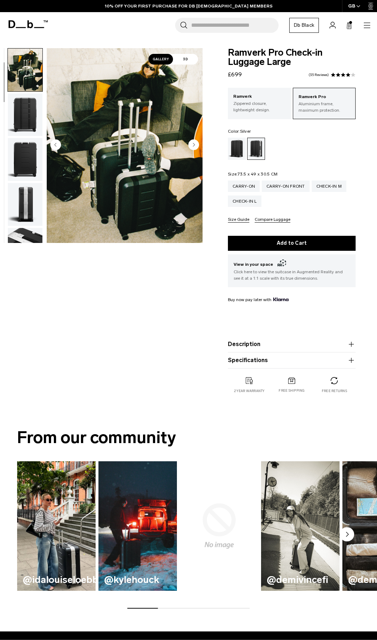
click at [193, 148] on circle "Next slide" at bounding box center [193, 145] width 11 height 11
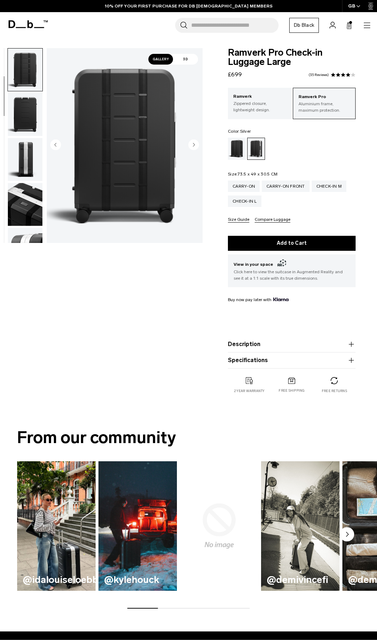
click at [193, 148] on circle "Next slide" at bounding box center [193, 145] width 11 height 11
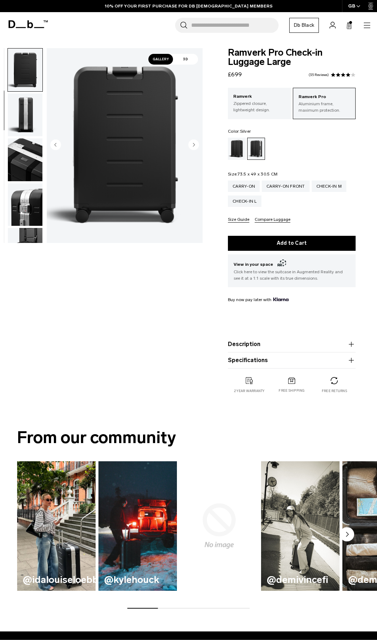
click at [193, 148] on circle "Next slide" at bounding box center [193, 145] width 11 height 11
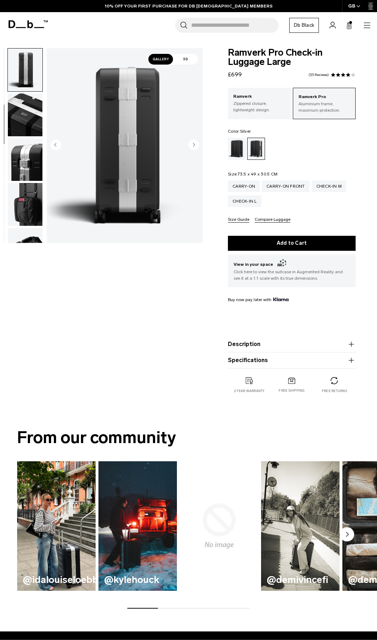
click at [193, 148] on circle "Next slide" at bounding box center [193, 145] width 11 height 11
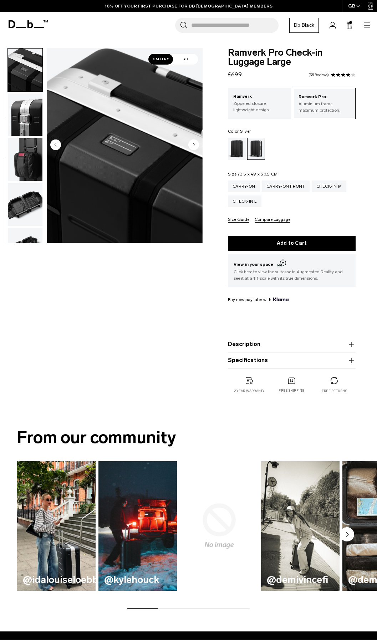
click at [193, 148] on circle "Next slide" at bounding box center [193, 145] width 11 height 11
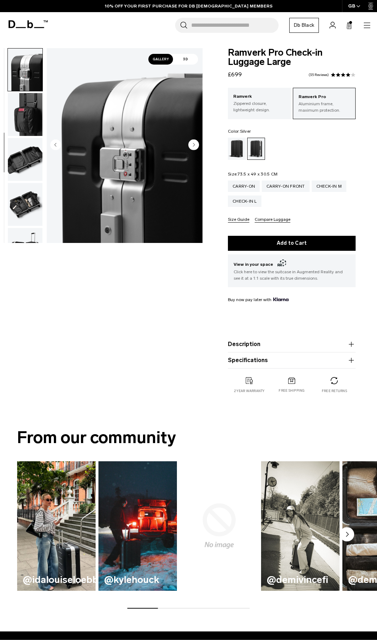
click at [193, 148] on circle "Next slide" at bounding box center [193, 145] width 11 height 11
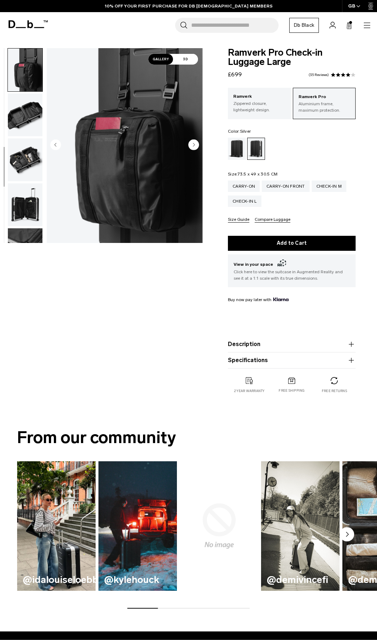
click at [193, 148] on circle "Next slide" at bounding box center [193, 145] width 11 height 11
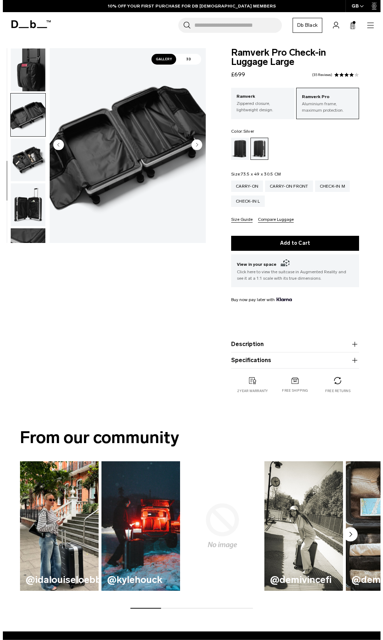
scroll to position [342, 0]
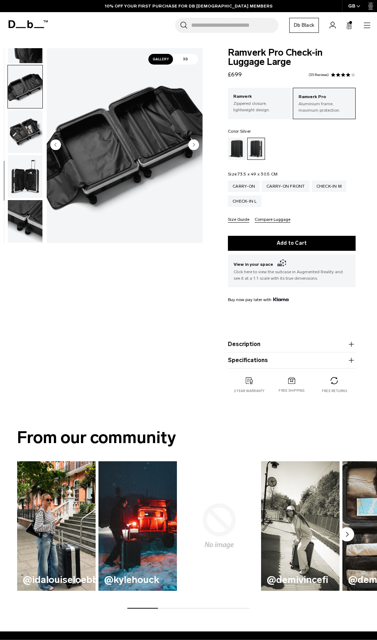
click at [193, 148] on circle "Next slide" at bounding box center [193, 145] width 11 height 11
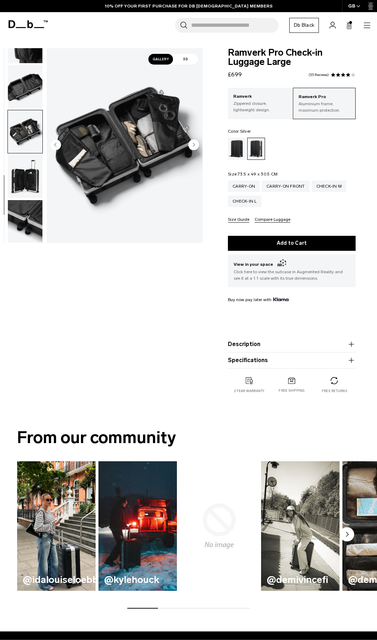
click at [193, 148] on circle "Next slide" at bounding box center [193, 145] width 11 height 11
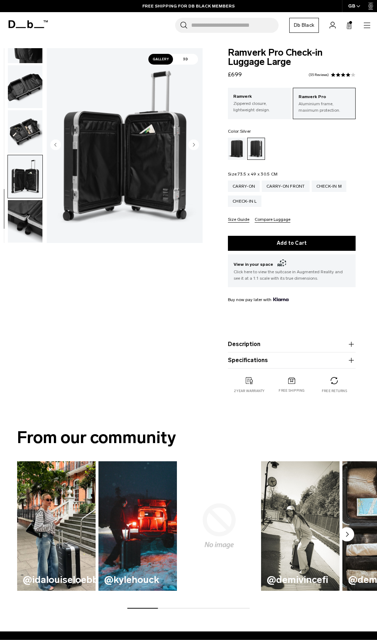
click at [193, 148] on circle "Next slide" at bounding box center [193, 145] width 11 height 11
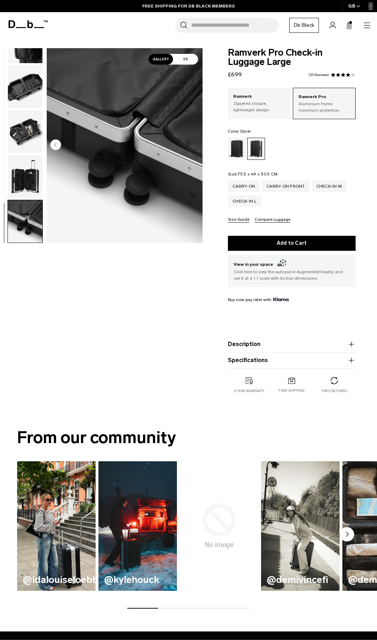
click at [193, 148] on img "12 / 12" at bounding box center [125, 145] width 156 height 195
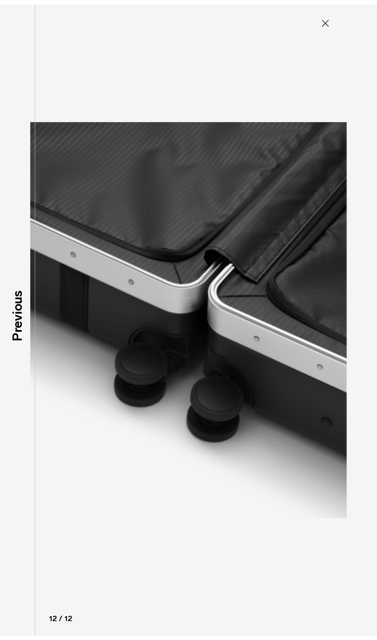
scroll to position [336, 0]
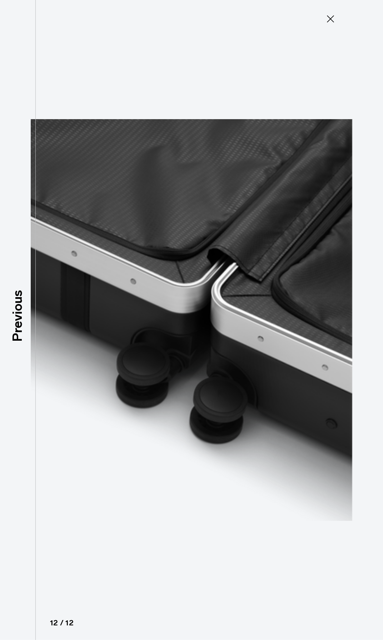
click at [329, 19] on icon at bounding box center [329, 18] width 11 height 11
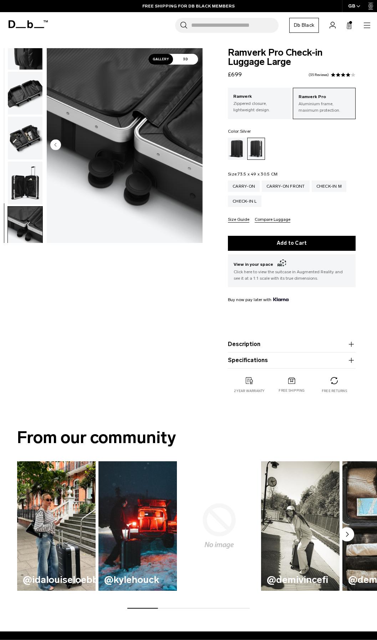
scroll to position [342, 0]
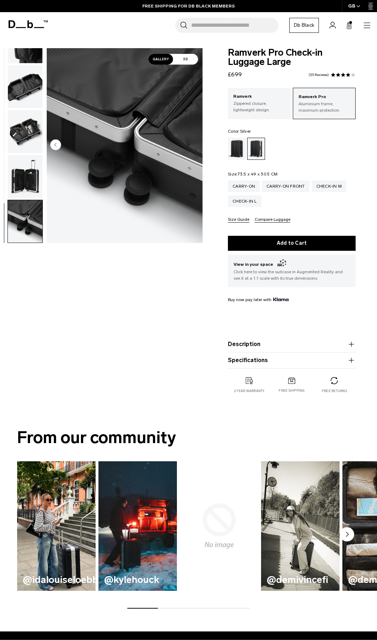
click at [349, 24] on icon at bounding box center [350, 25] width 6 height 7
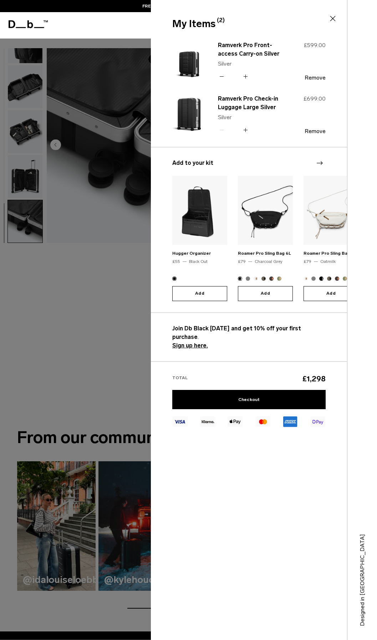
click at [315, 139] on div "Ramverk Pro Check-in Luggage Large Silver Silver Quantity - * + £699.00 Remove …" at bounding box center [248, 93] width 153 height 107
click at [313, 126] on div "£699.00 Remove" at bounding box center [303, 115] width 45 height 40
click at [313, 132] on button "Remove" at bounding box center [315, 131] width 21 height 6
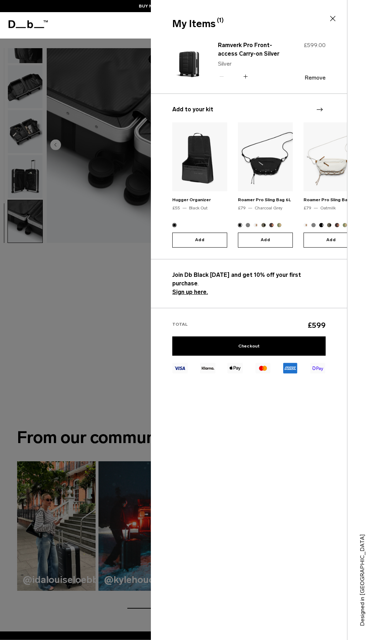
click at [332, 19] on icon at bounding box center [333, 18] width 9 height 9
